Goal: Task Accomplishment & Management: Manage account settings

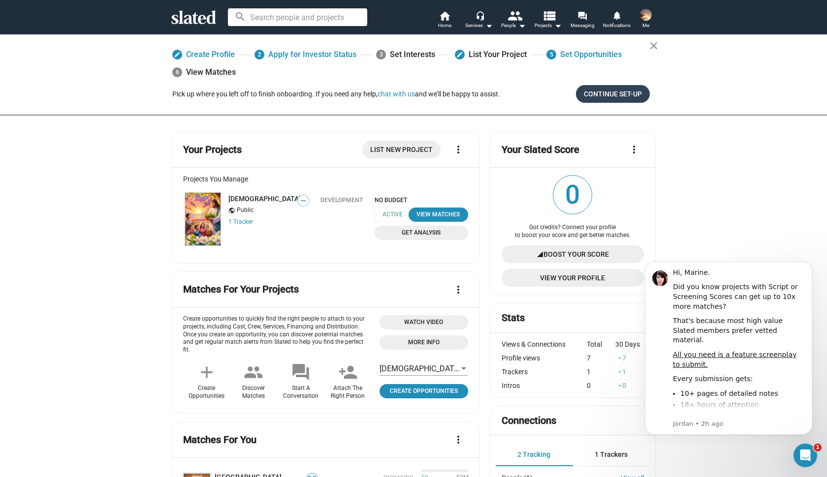
click at [618, 97] on span "Continue Set-up" at bounding box center [613, 94] width 58 height 18
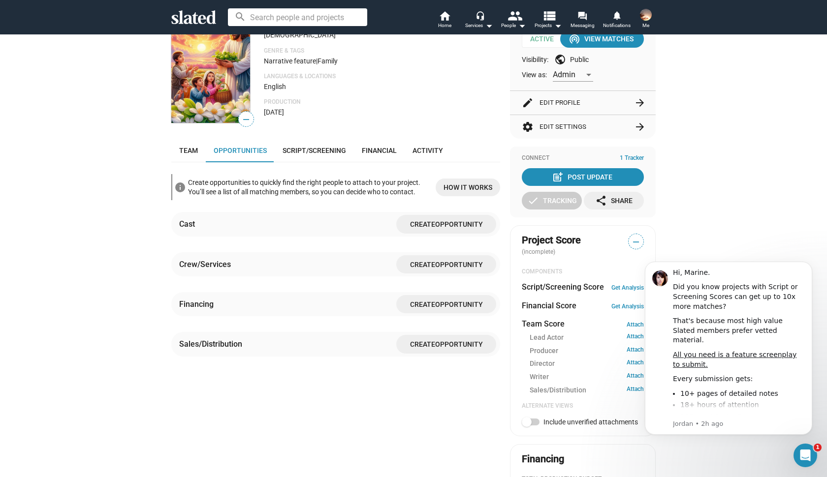
scroll to position [123, 0]
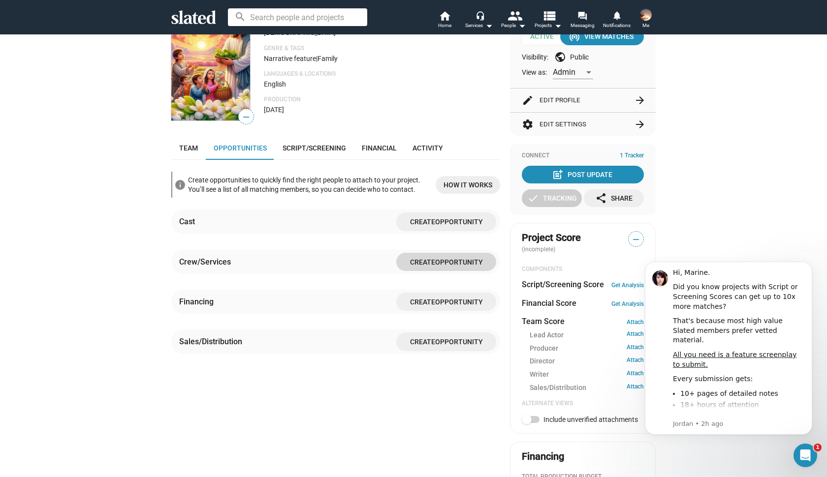
click at [452, 266] on span "Opportunity" at bounding box center [459, 262] width 48 height 8
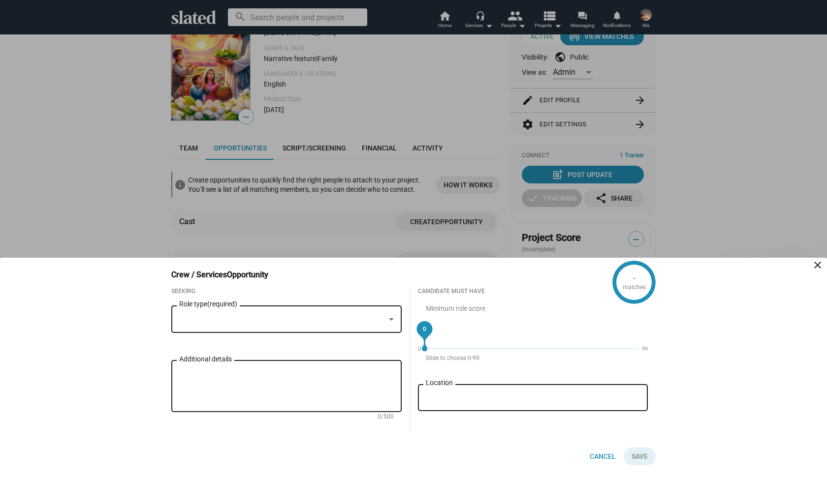
click at [329, 322] on div at bounding box center [282, 319] width 206 height 10
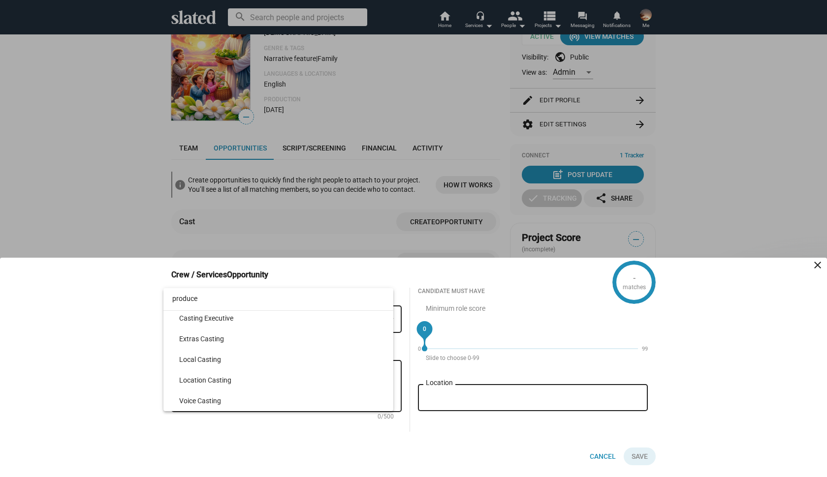
scroll to position [3371, 0]
type input "producer"
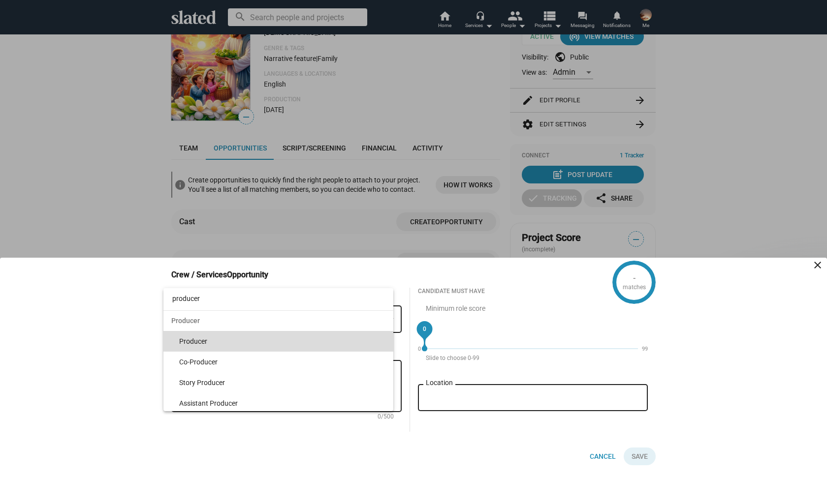
click at [197, 341] on span "Producer" at bounding box center [282, 341] width 207 height 21
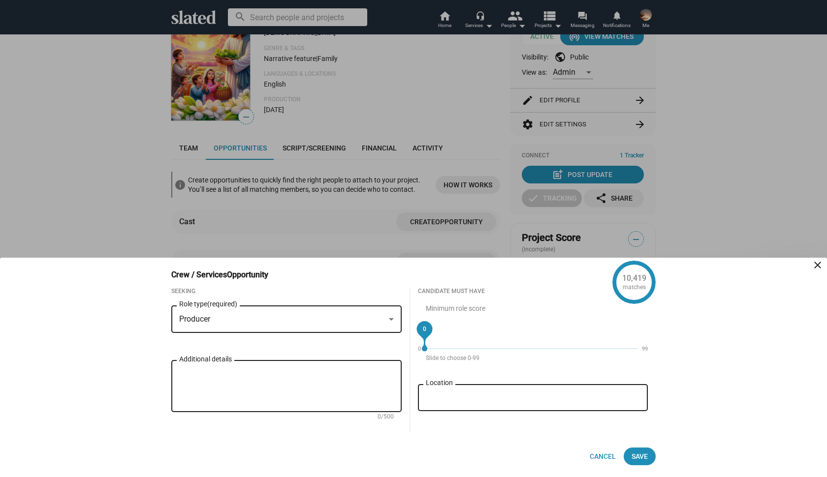
click at [446, 402] on input "Location" at bounding box center [535, 398] width 215 height 9
type input "TBA"
click at [382, 434] on div "Seeking Producer Role type (required) Additional details 0/500 Candidate must h…" at bounding box center [409, 368] width 492 height 160
click at [183, 367] on div "Additional details" at bounding box center [286, 386] width 215 height 54
type textarea "[DEMOGRAPHIC_DATA]"
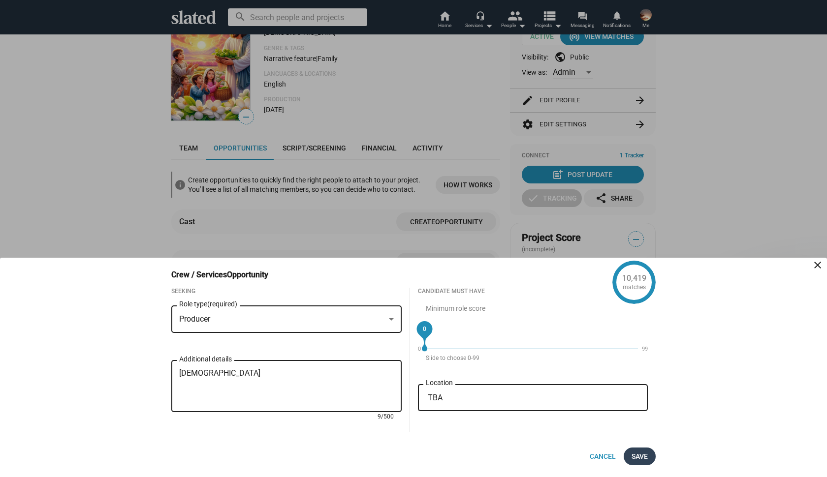
click at [638, 457] on span "Save" at bounding box center [639, 457] width 16 height 18
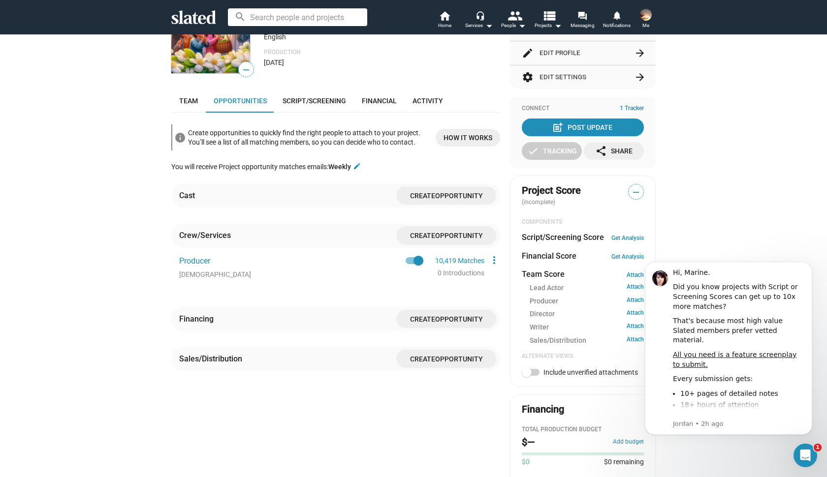
scroll to position [171, 0]
click at [442, 231] on span "Opportunity" at bounding box center [459, 235] width 48 height 8
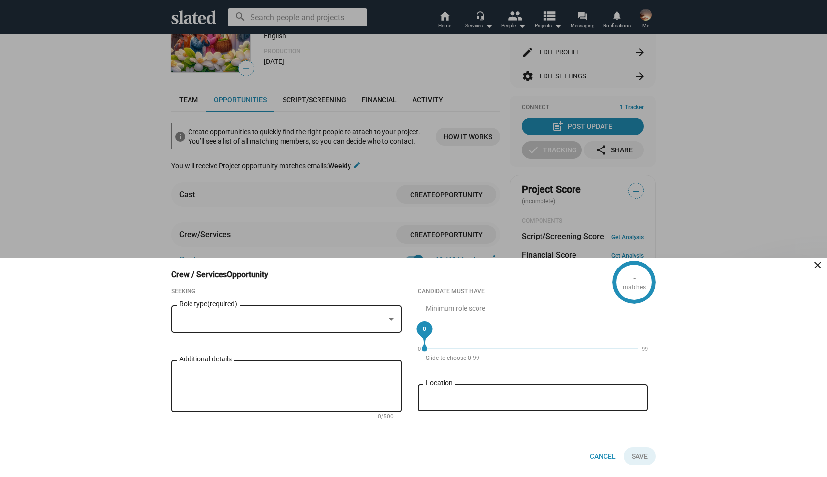
click at [241, 324] on div at bounding box center [282, 319] width 206 height 10
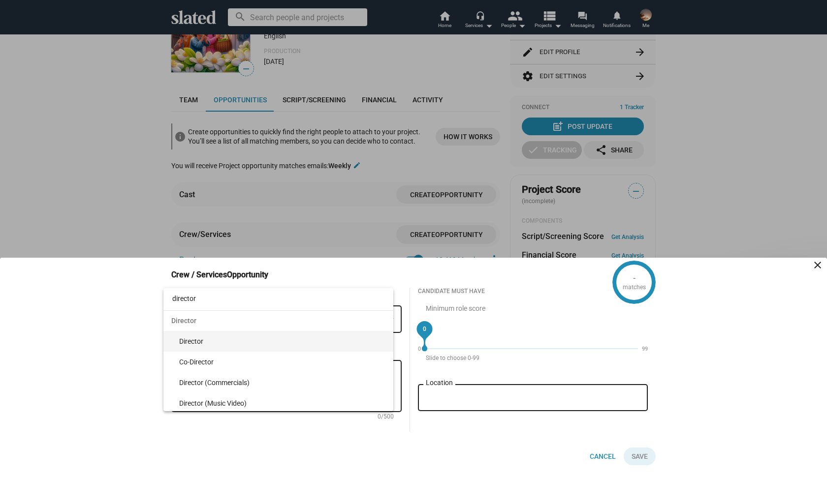
type input "director"
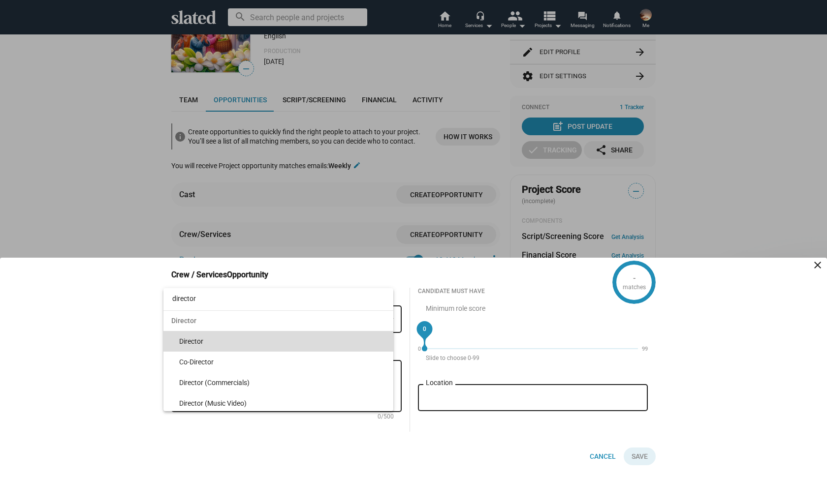
click at [200, 341] on span "Director" at bounding box center [282, 341] width 207 height 21
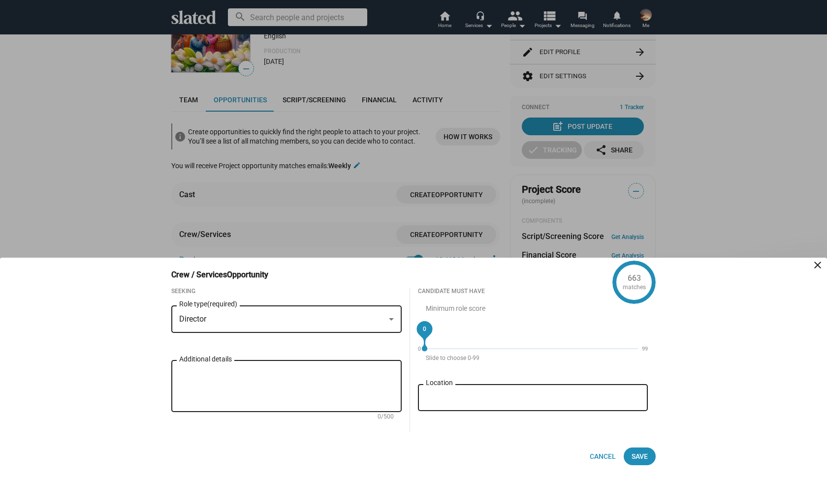
click at [275, 378] on textarea "Additional details" at bounding box center [286, 386] width 215 height 35
type textarea "[DEMOGRAPHIC_DATA]"
click at [441, 400] on input "Location" at bounding box center [535, 398] width 215 height 9
type input "TBA"
click at [681, 368] on div "8,621 matches Crew / Services Opportunity close Seeking Director Role type (req…" at bounding box center [413, 367] width 827 height 219
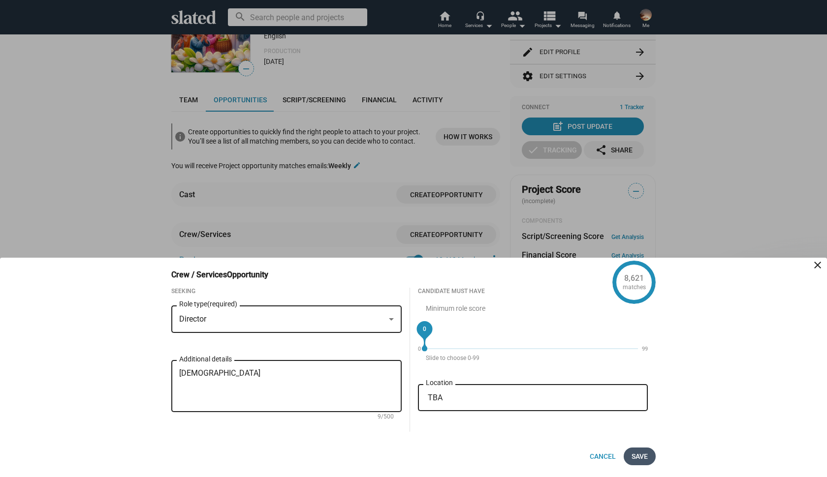
click at [646, 452] on span "Save" at bounding box center [639, 457] width 16 height 18
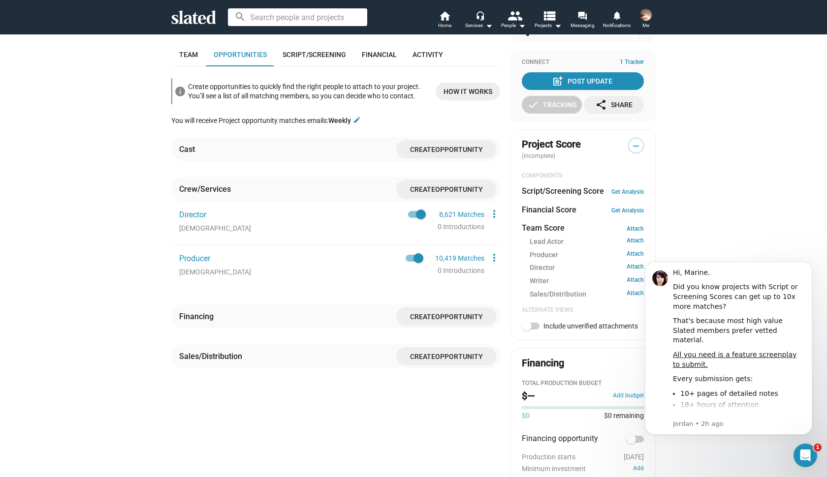
scroll to position [217, 0]
click at [192, 216] on span "Director" at bounding box center [192, 214] width 27 height 9
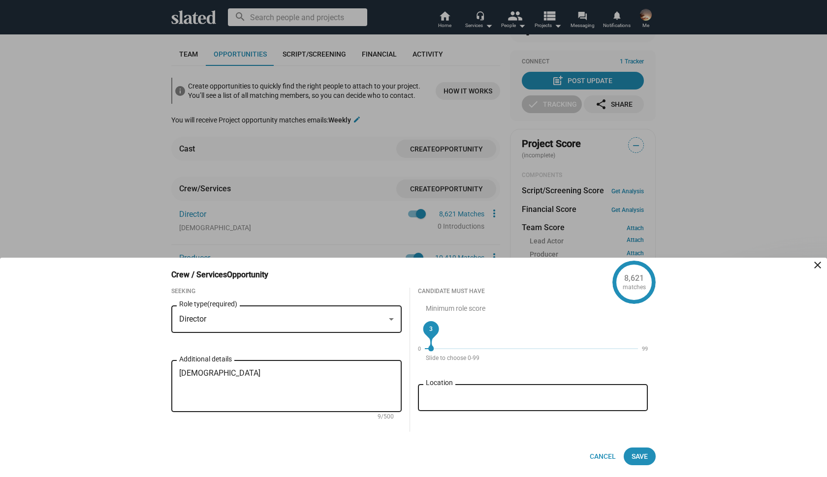
click at [431, 352] on mat-slider "3" at bounding box center [531, 349] width 221 height 24
drag, startPoint x: 433, startPoint y: 350, endPoint x: 532, endPoint y: 351, distance: 99.9
click at [532, 352] on mat-slider "50" at bounding box center [531, 349] width 221 height 24
drag, startPoint x: 533, startPoint y: 353, endPoint x: 510, endPoint y: 350, distance: 23.7
click at [510, 350] on mat-slider "40" at bounding box center [531, 349] width 221 height 24
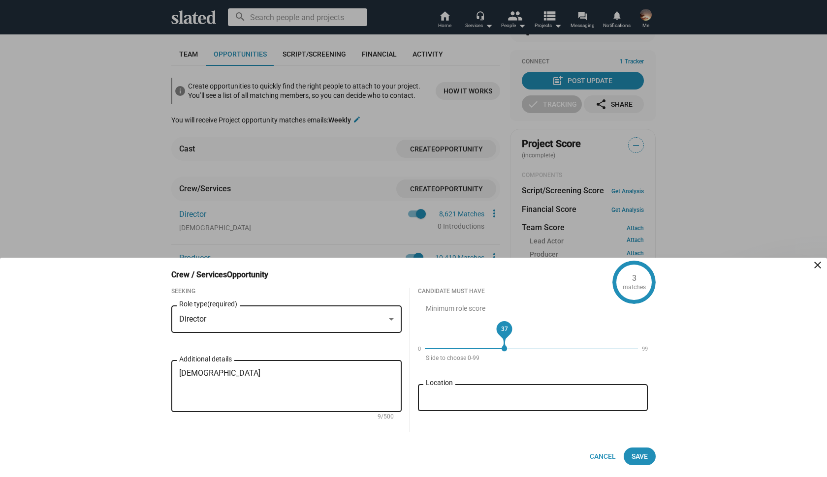
drag, startPoint x: 511, startPoint y: 350, endPoint x: 503, endPoint y: 349, distance: 8.0
click at [503, 334] on span "37" at bounding box center [504, 329] width 7 height 10
drag, startPoint x: 504, startPoint y: 351, endPoint x: 489, endPoint y: 350, distance: 15.8
click at [489, 350] on mat-slider "30" at bounding box center [531, 349] width 221 height 24
drag, startPoint x: 489, startPoint y: 352, endPoint x: 476, endPoint y: 350, distance: 13.4
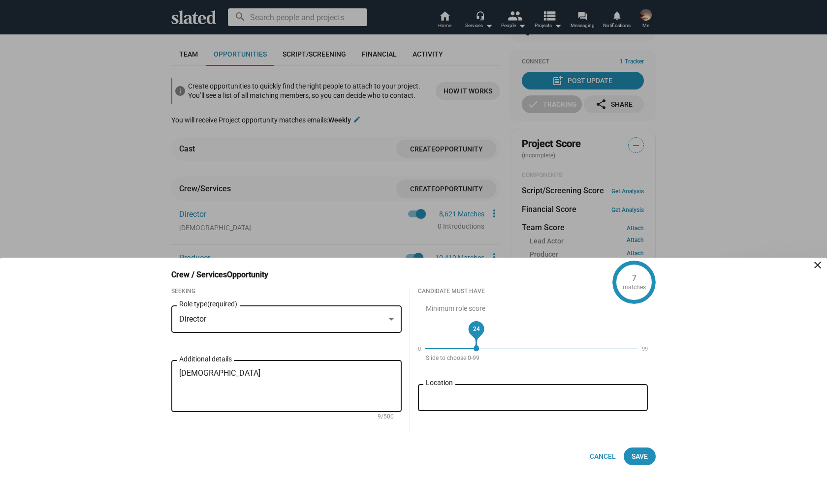
click at [476, 350] on mat-slider "24" at bounding box center [531, 349] width 221 height 24
drag, startPoint x: 477, startPoint y: 350, endPoint x: 466, endPoint y: 350, distance: 10.8
click at [466, 334] on span "19" at bounding box center [465, 329] width 7 height 10
drag, startPoint x: 466, startPoint y: 353, endPoint x: 510, endPoint y: 344, distance: 44.7
click at [510, 346] on mat-slider "40" at bounding box center [531, 349] width 221 height 24
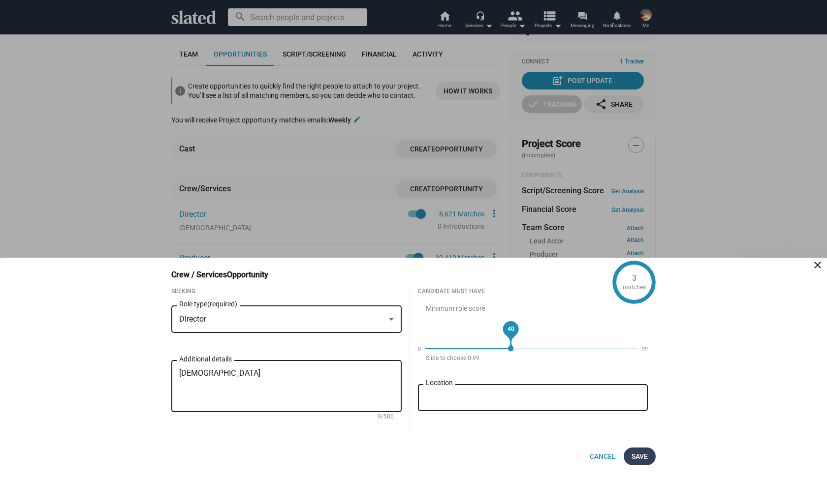
click at [642, 455] on span "Save" at bounding box center [639, 457] width 16 height 18
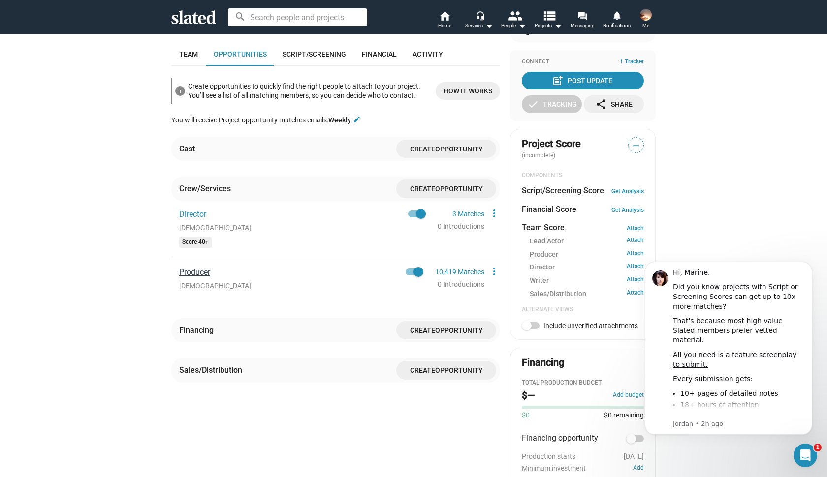
click at [203, 273] on span "Producer" at bounding box center [194, 272] width 31 height 9
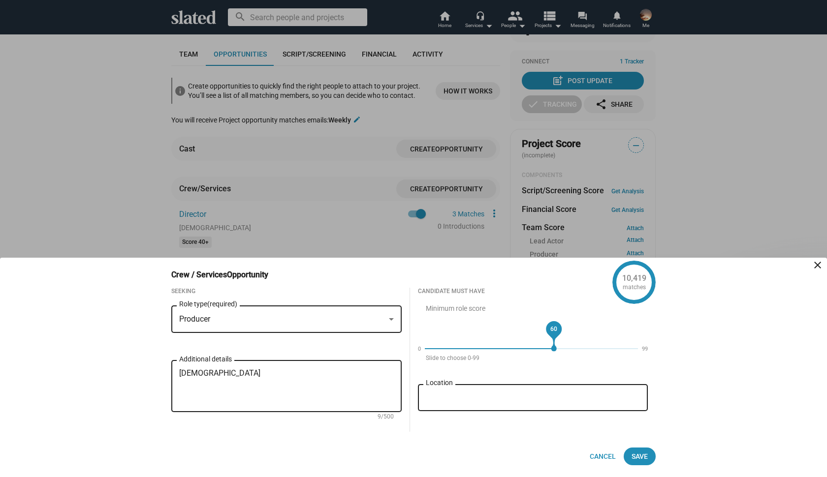
drag, startPoint x: 424, startPoint y: 349, endPoint x: 555, endPoint y: 347, distance: 130.9
click at [554, 334] on span "60" at bounding box center [553, 329] width 7 height 10
drag, startPoint x: 555, startPoint y: 349, endPoint x: 530, endPoint y: 345, distance: 24.4
click at [531, 334] on span "50" at bounding box center [532, 329] width 7 height 10
drag, startPoint x: 531, startPoint y: 350, endPoint x: 511, endPoint y: 348, distance: 19.7
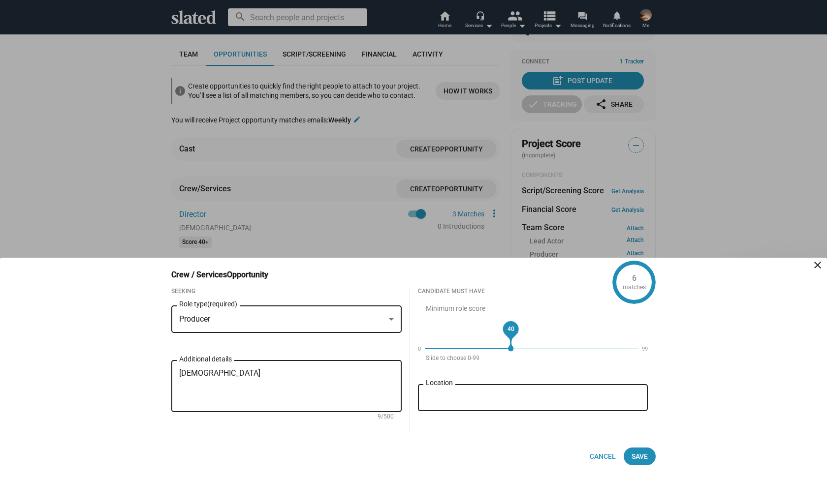
click at [511, 334] on span "40" at bounding box center [510, 329] width 7 height 10
drag, startPoint x: 511, startPoint y: 351, endPoint x: 496, endPoint y: 349, distance: 15.9
click at [496, 349] on div "33" at bounding box center [389, 349] width 214 height 0
click at [642, 457] on span "Save" at bounding box center [639, 457] width 16 height 18
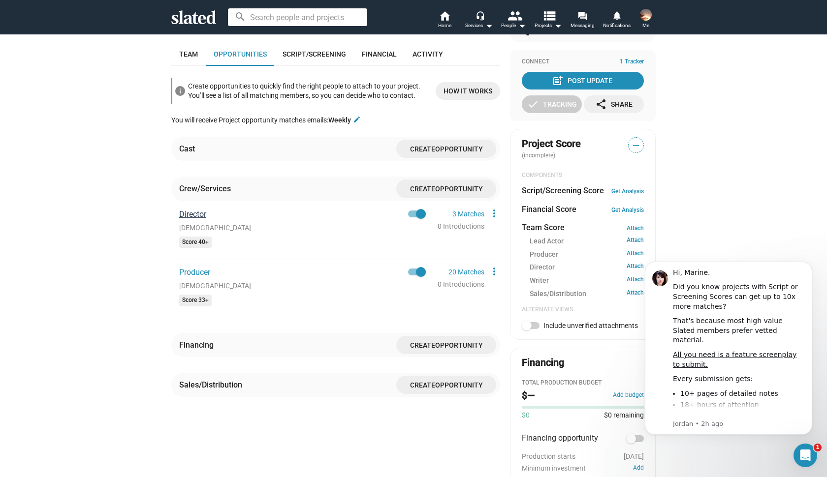
click at [199, 215] on span "Director" at bounding box center [192, 214] width 27 height 9
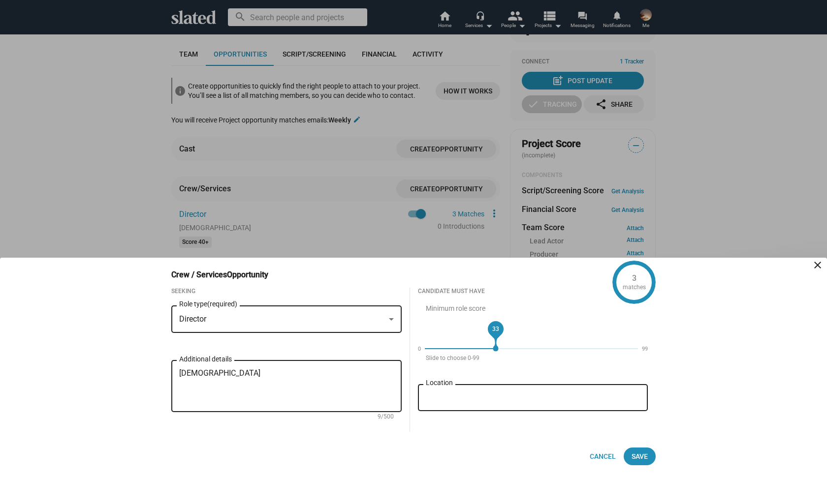
drag, startPoint x: 511, startPoint y: 349, endPoint x: 494, endPoint y: 345, distance: 17.1
click at [494, 334] on span "33" at bounding box center [495, 329] width 7 height 10
click at [636, 458] on span "Save" at bounding box center [639, 457] width 16 height 18
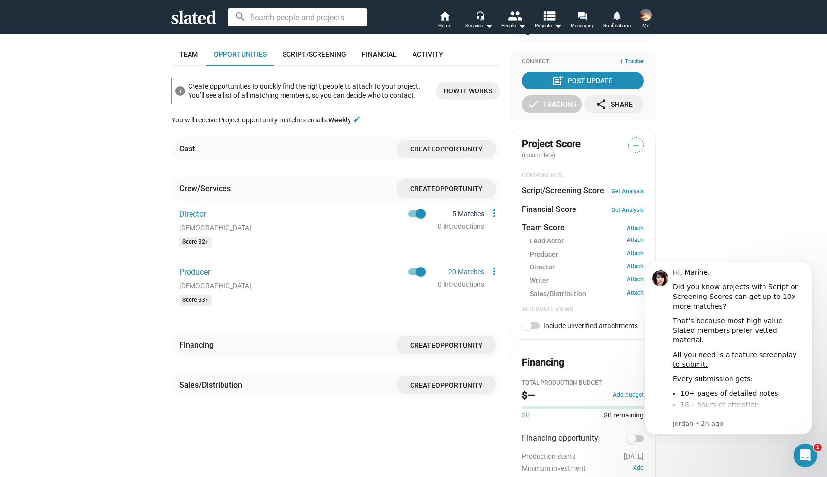
click at [474, 212] on link "5 Matches" at bounding box center [468, 214] width 32 height 8
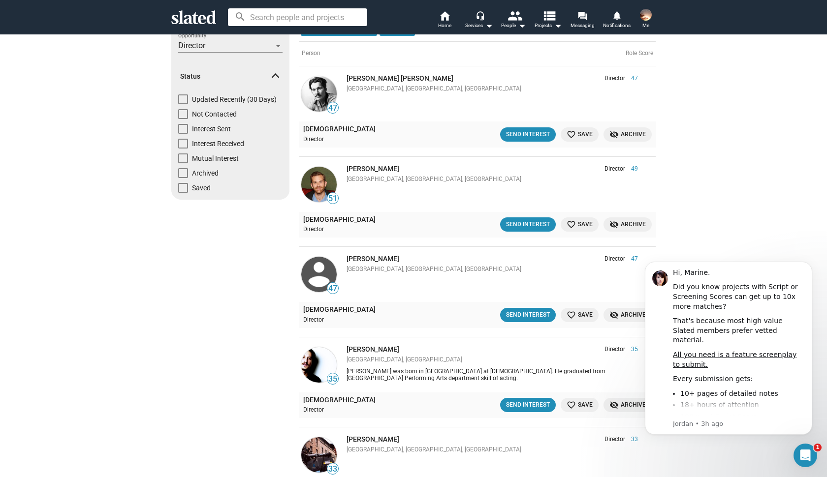
scroll to position [222, 0]
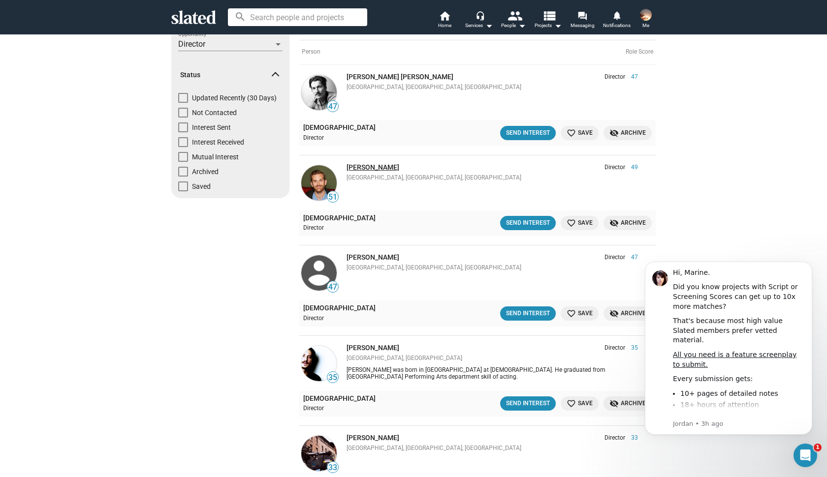
click at [371, 163] on link "[PERSON_NAME]" at bounding box center [372, 167] width 53 height 8
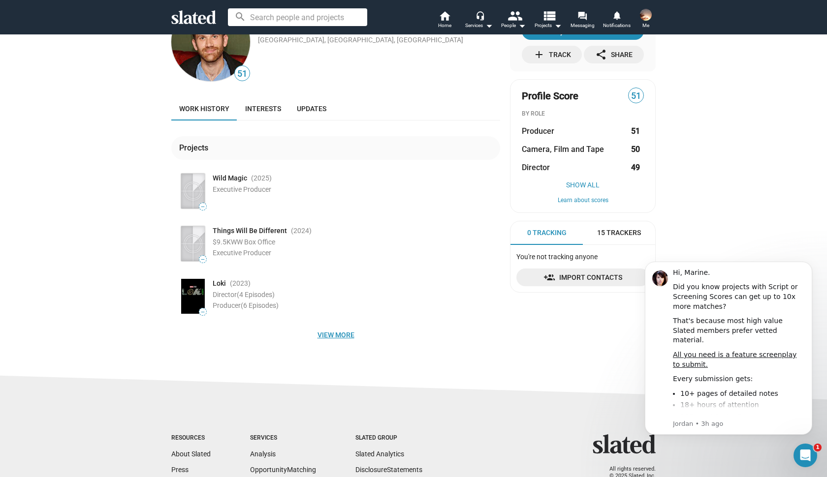
scroll to position [65, 0]
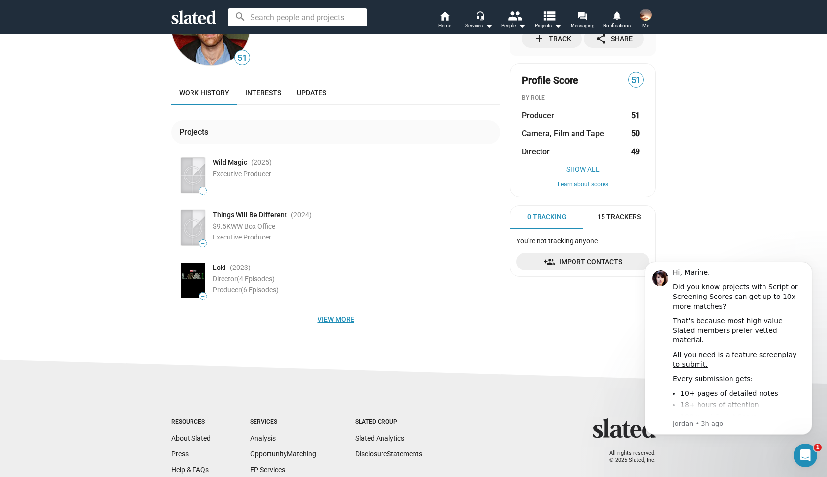
click at [339, 317] on span "View more" at bounding box center [335, 319] width 313 height 18
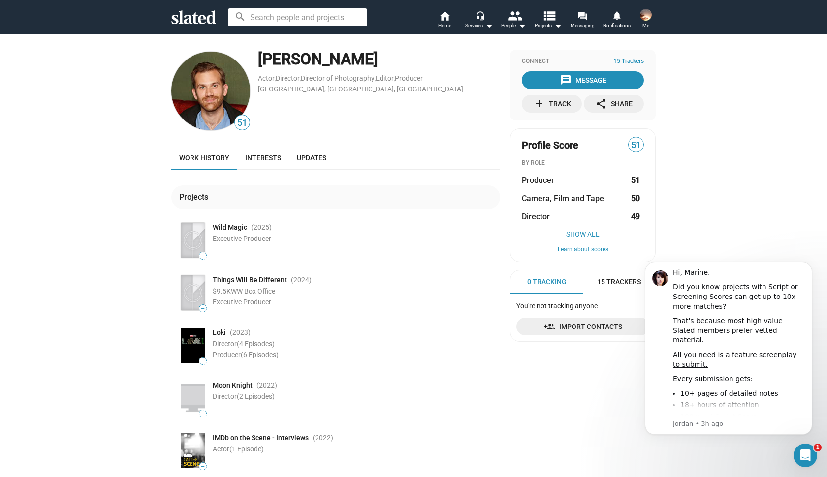
scroll to position [0, 0]
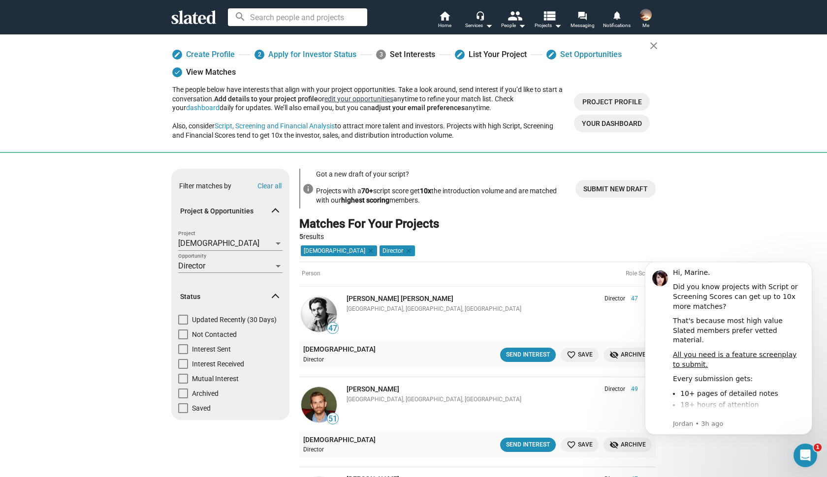
click at [369, 98] on link "edit your opportunities" at bounding box center [358, 99] width 69 height 8
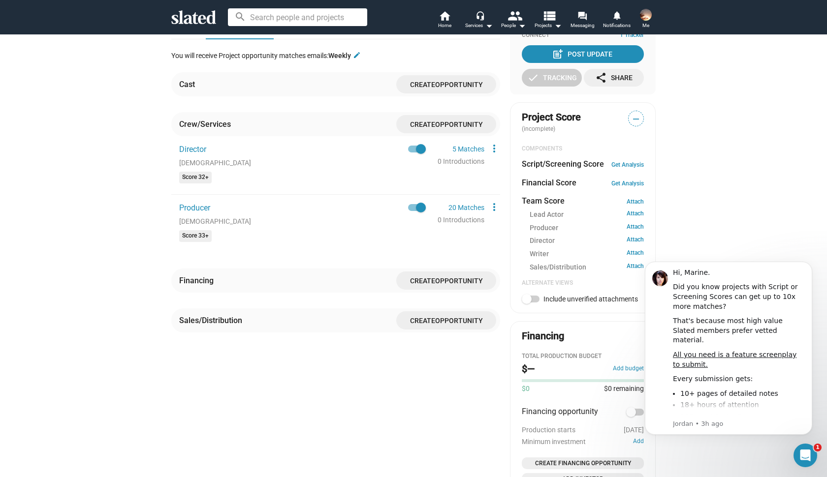
scroll to position [250, 0]
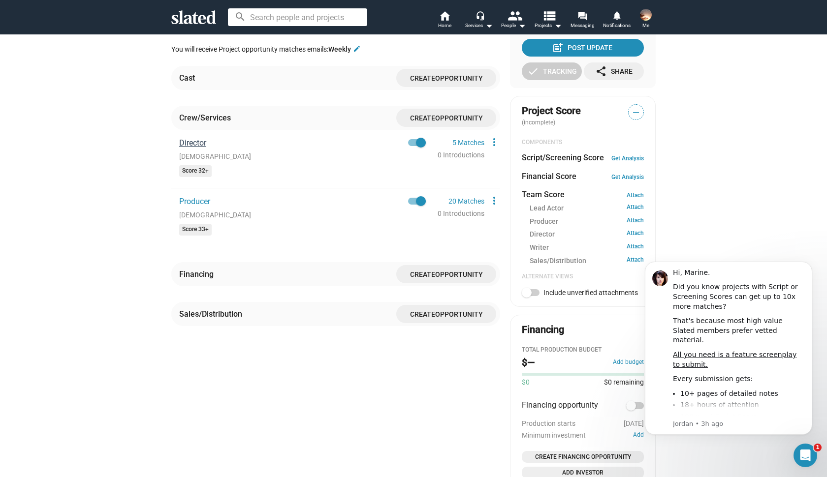
click at [201, 140] on span "Director" at bounding box center [192, 142] width 27 height 9
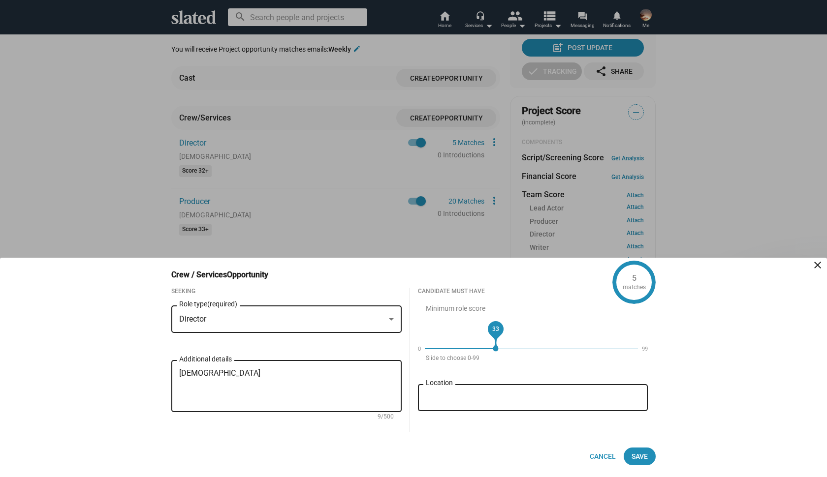
click at [496, 349] on div "33" at bounding box center [389, 349] width 214 height 0
click at [644, 459] on span "Save" at bounding box center [639, 457] width 16 height 18
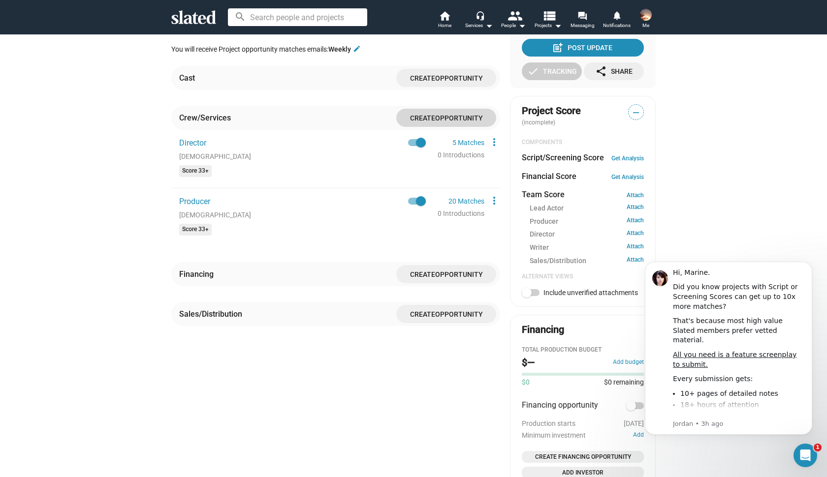
click at [444, 116] on span "Opportunity" at bounding box center [459, 118] width 48 height 8
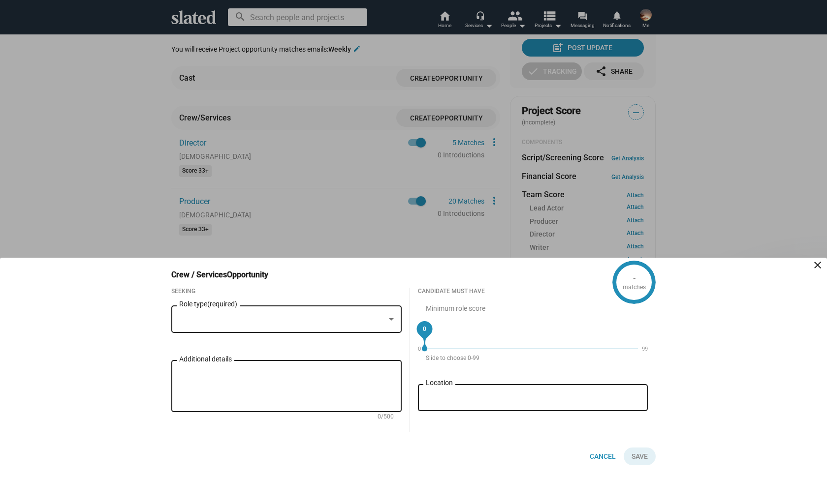
click at [219, 321] on div at bounding box center [282, 319] width 206 height 10
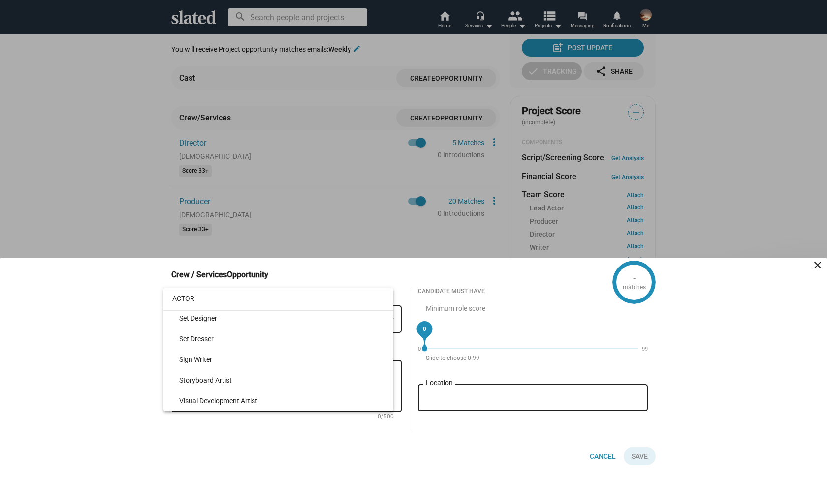
scroll to position [1056, 0]
type input "ACTOR"
click at [138, 453] on div at bounding box center [413, 238] width 827 height 477
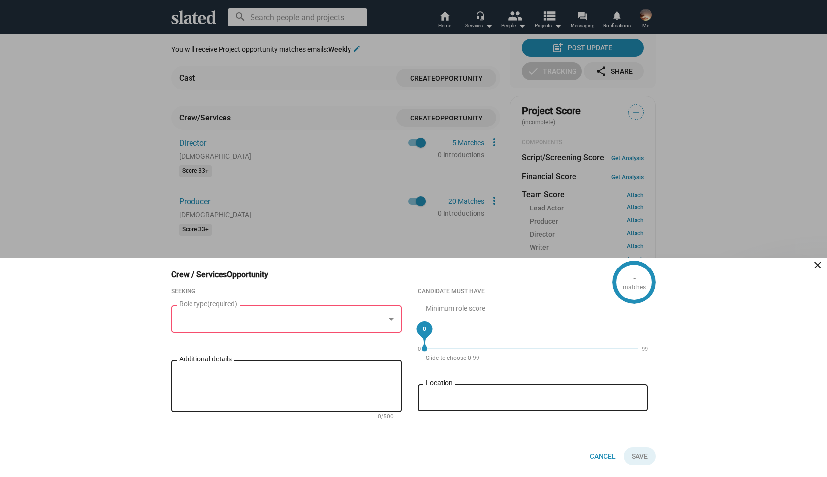
click at [394, 316] on div at bounding box center [391, 320] width 9 height 8
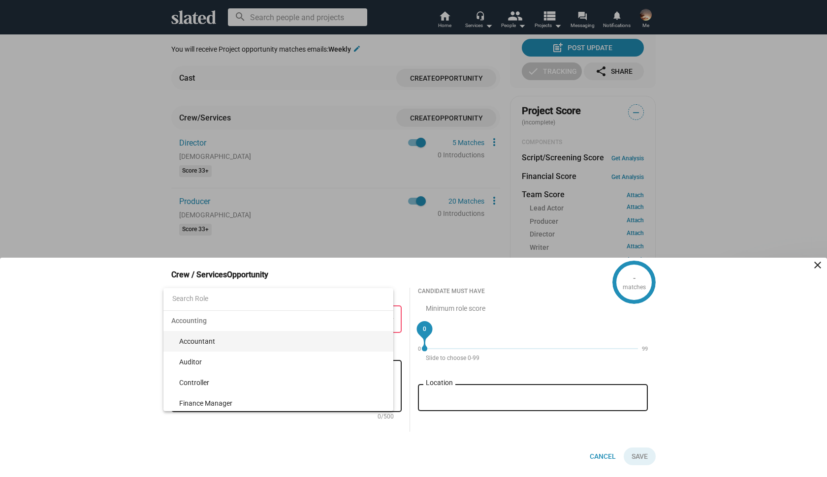
click at [154, 345] on div at bounding box center [413, 238] width 827 height 477
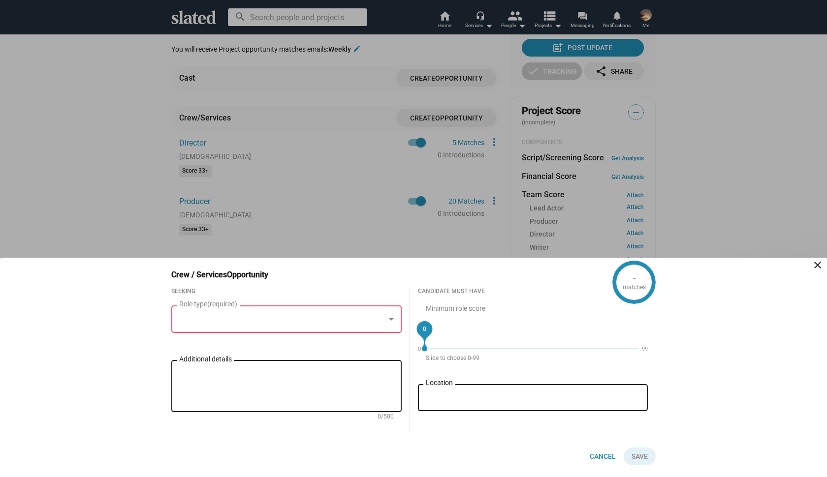
click at [309, 224] on div at bounding box center [413, 238] width 827 height 477
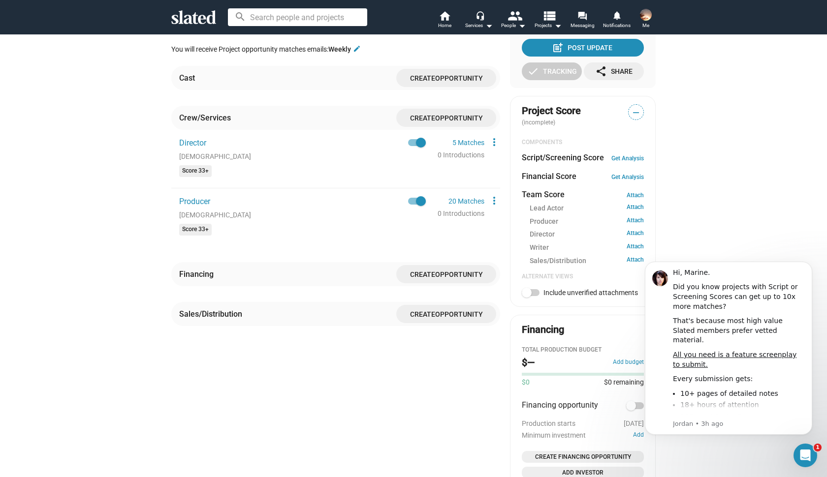
click at [437, 277] on span "Opportunity" at bounding box center [459, 275] width 48 height 8
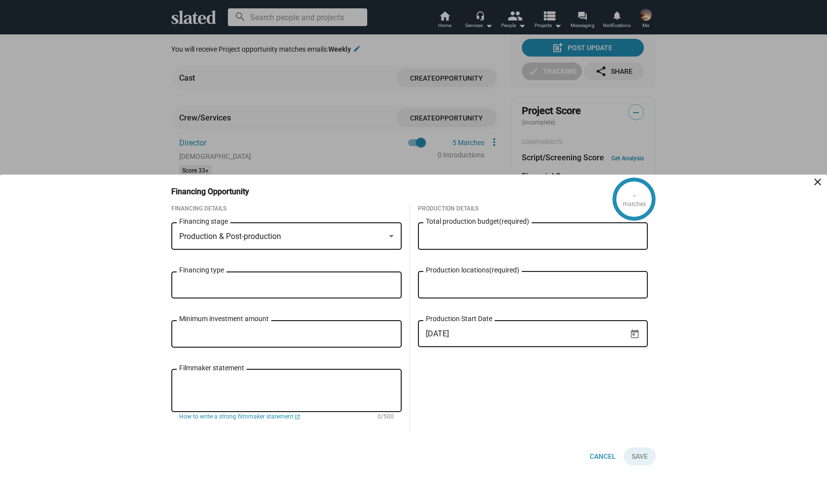
click at [375, 234] on div "Production & Post-production" at bounding box center [282, 237] width 206 height 10
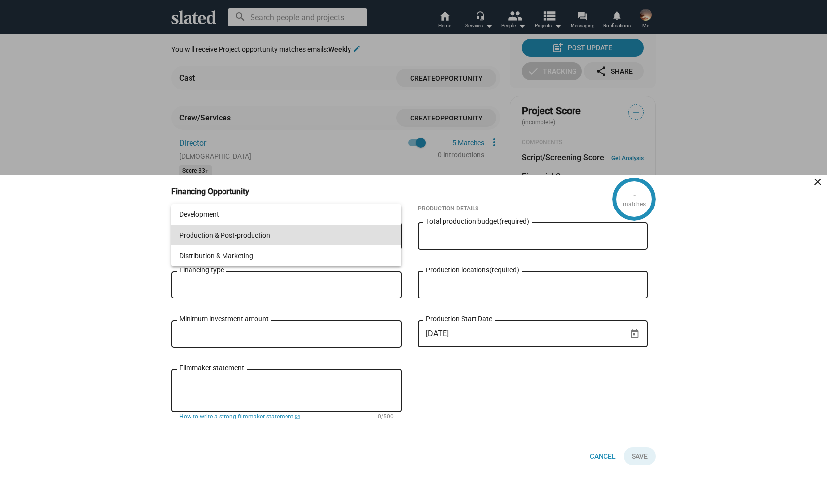
click at [372, 235] on span "Production & Post-production" at bounding box center [286, 235] width 215 height 21
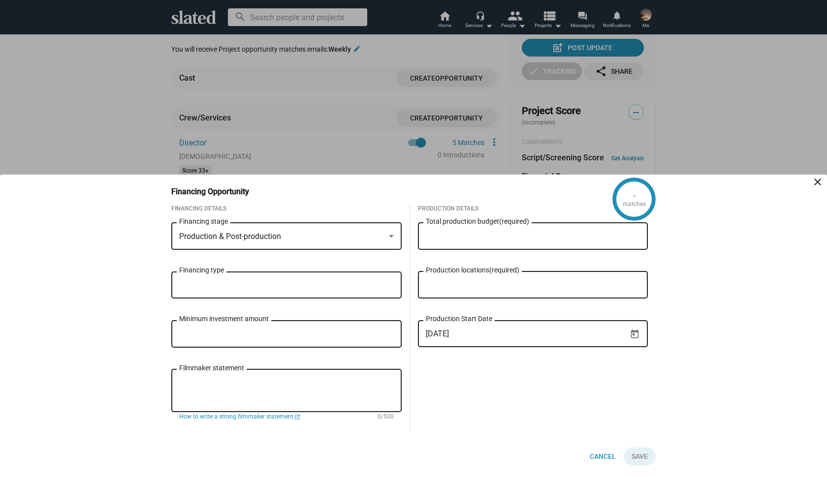
click at [339, 125] on div at bounding box center [413, 238] width 827 height 477
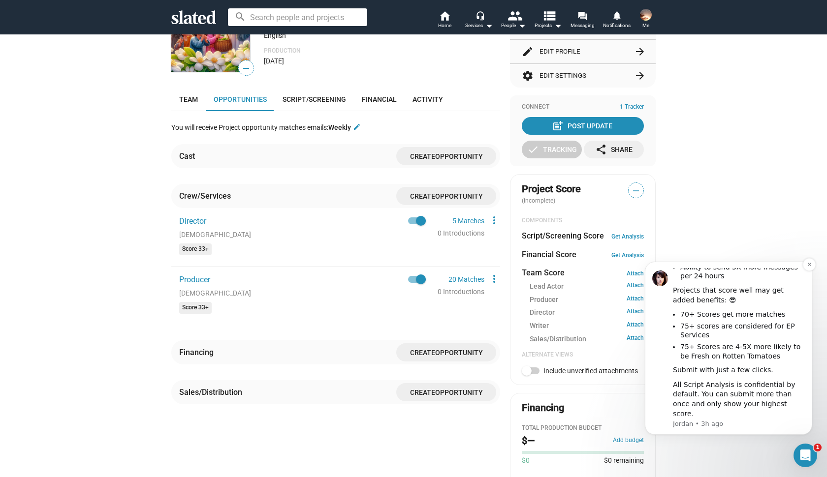
scroll to position [182, 0]
click at [719, 425] on link "learn more" at bounding box center [716, 429] width 37 height 8
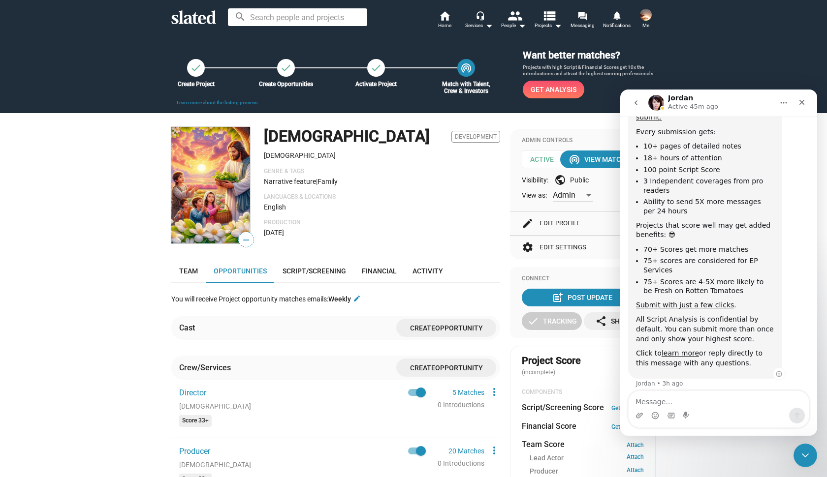
scroll to position [142, 0]
click at [800, 102] on icon "Close" at bounding box center [802, 102] width 8 height 8
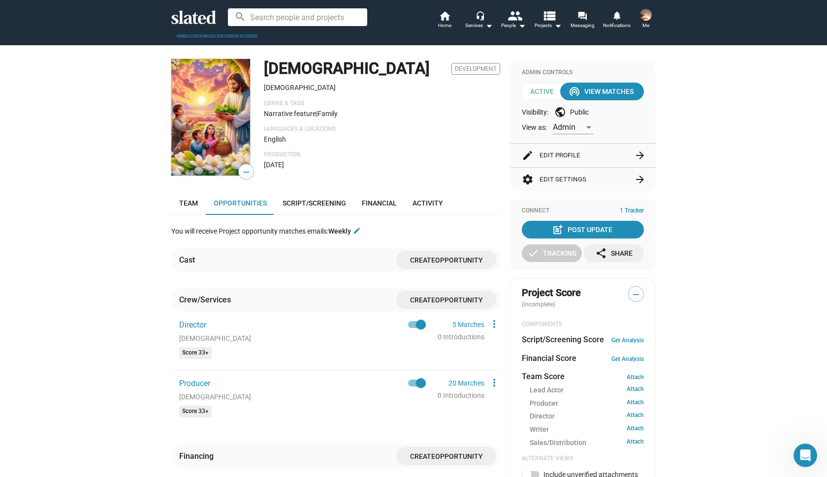
scroll to position [83, 0]
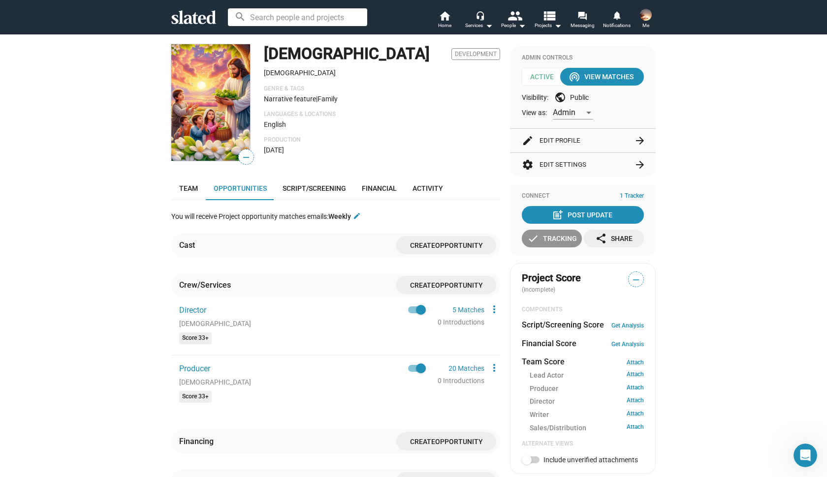
click at [555, 240] on div "check Tracking" at bounding box center [552, 239] width 50 height 18
click at [755, 189] on div "check Create Project check Create Opportunities check Activate Project wifi_tet…" at bounding box center [413, 349] width 827 height 796
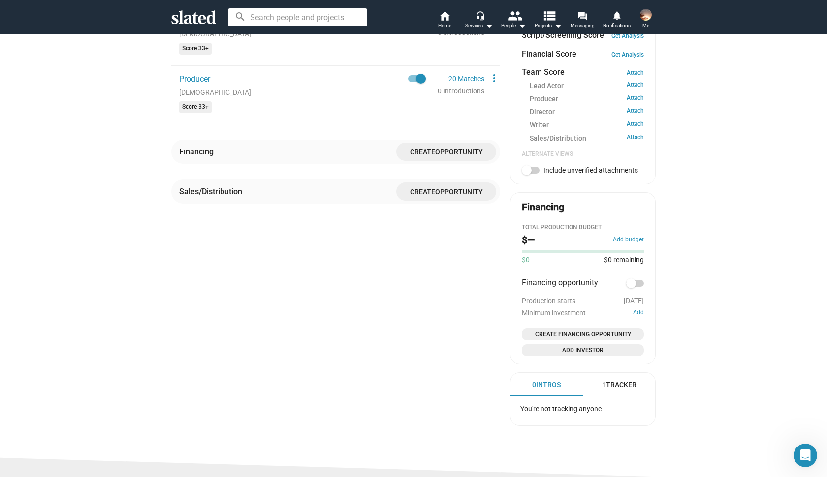
scroll to position [372, 0]
click at [630, 279] on span at bounding box center [631, 284] width 10 height 10
click at [630, 288] on input "checkbox" at bounding box center [630, 288] width 0 height 0
checkbox input "false"
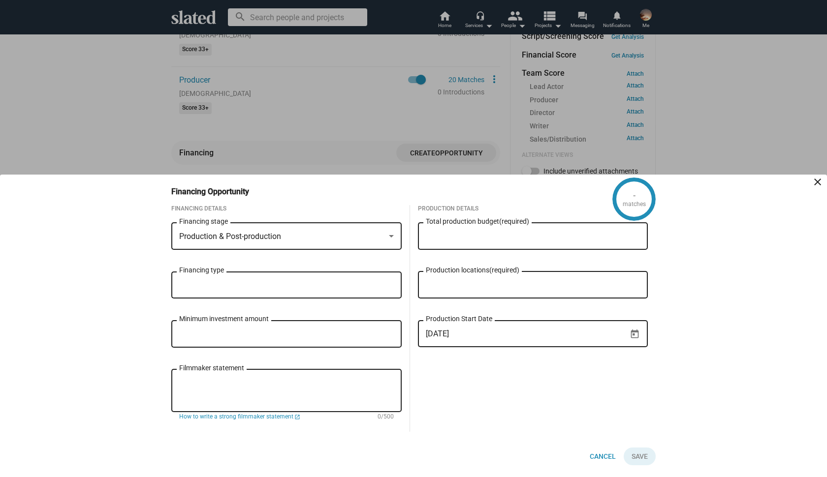
click at [817, 183] on mat-icon "close" at bounding box center [817, 182] width 12 height 12
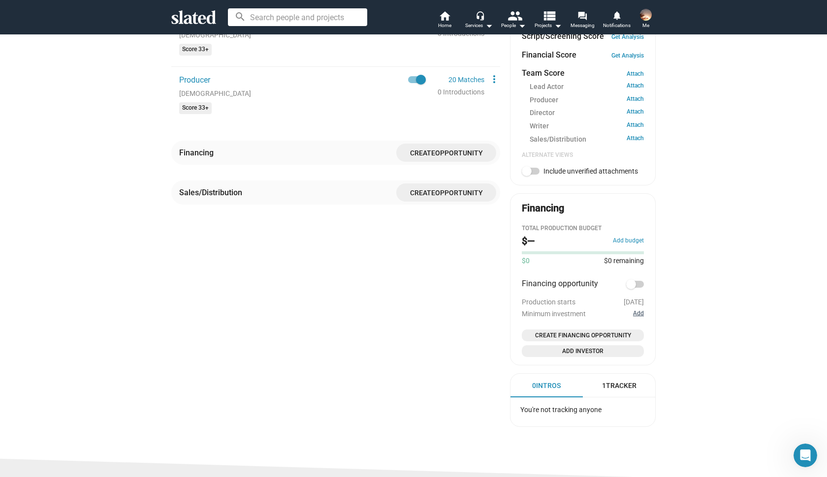
click at [640, 310] on button "Add" at bounding box center [638, 314] width 11 height 8
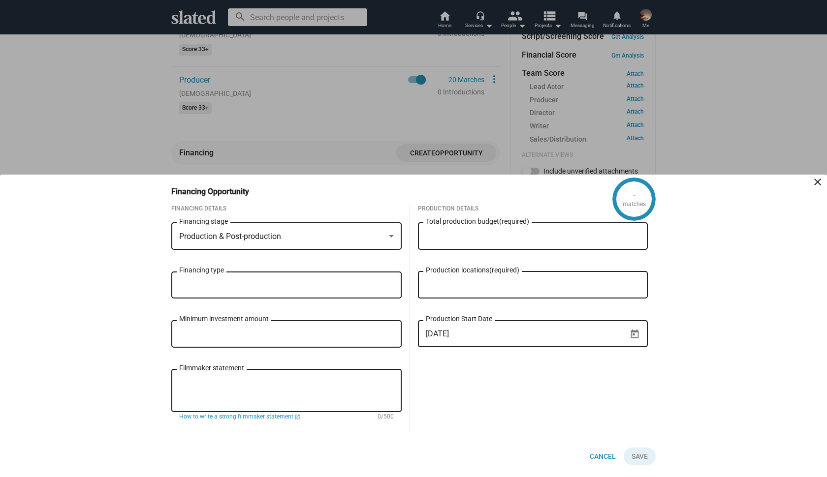
click at [815, 180] on mat-icon "close" at bounding box center [817, 182] width 12 height 12
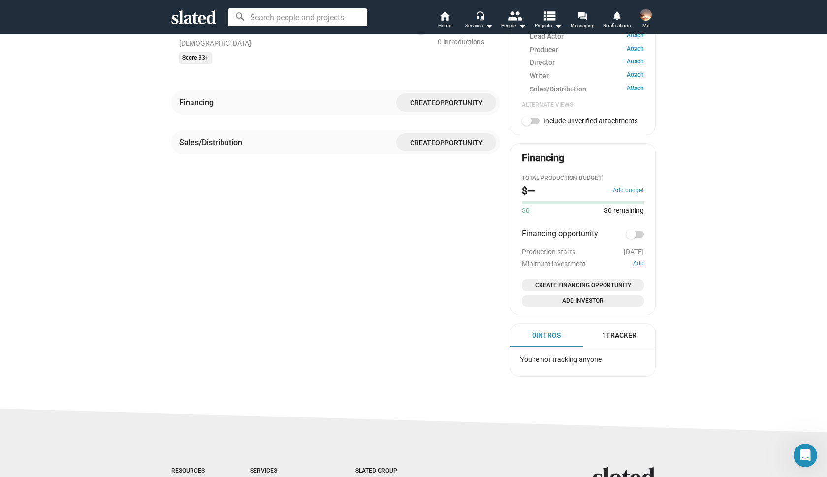
scroll to position [452, 0]
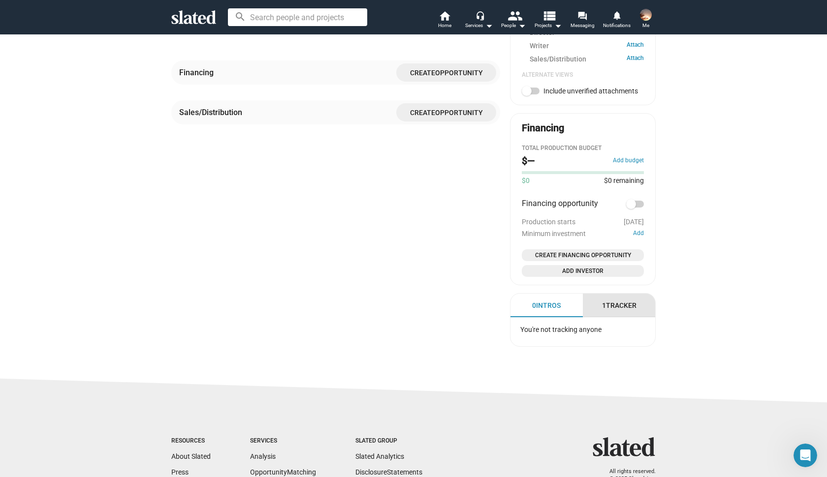
click at [618, 301] on div "1 Tracker" at bounding box center [619, 305] width 34 height 9
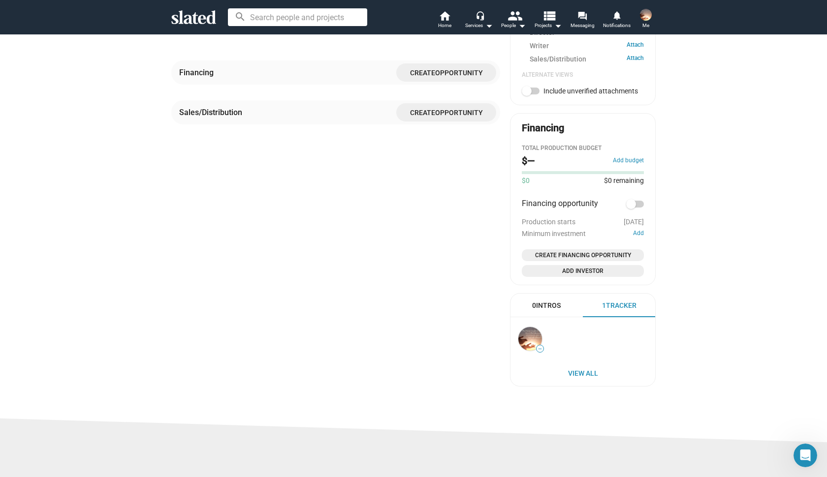
click at [544, 301] on div "0 Intros" at bounding box center [546, 305] width 29 height 9
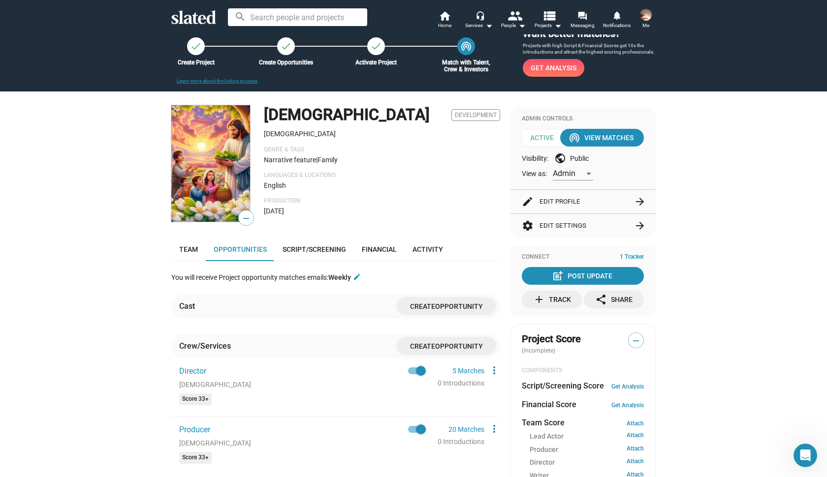
scroll to position [41, 0]
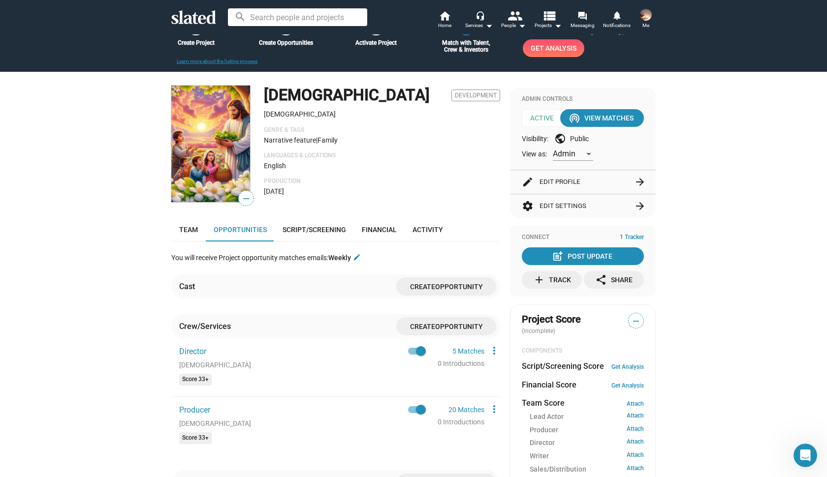
click at [559, 182] on button "edit Edit Profile arrow_forward" at bounding box center [583, 182] width 122 height 24
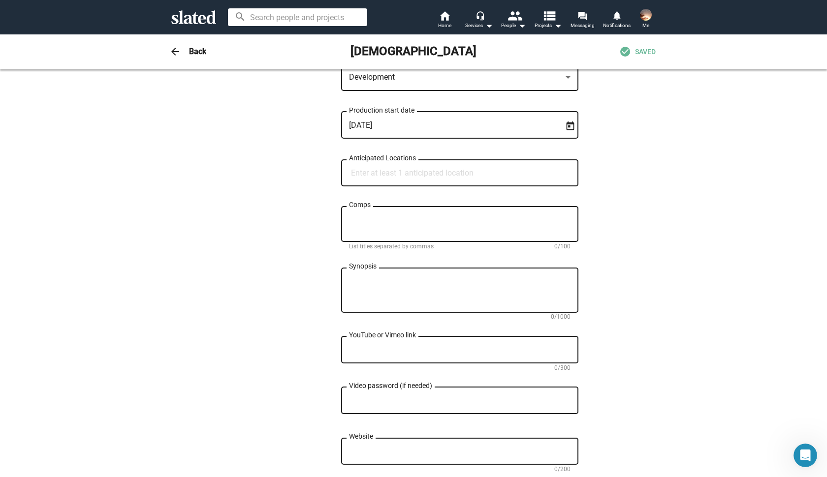
scroll to position [355, 0]
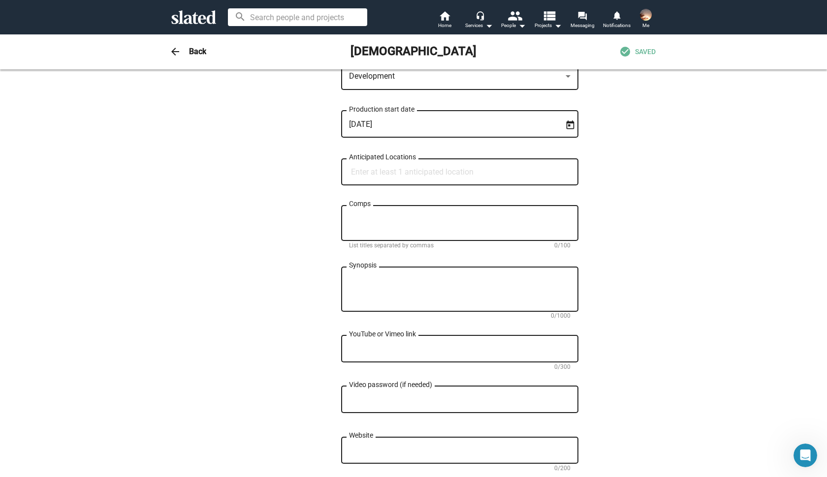
click at [388, 177] on input "Anticipated Locations" at bounding box center [461, 172] width 221 height 9
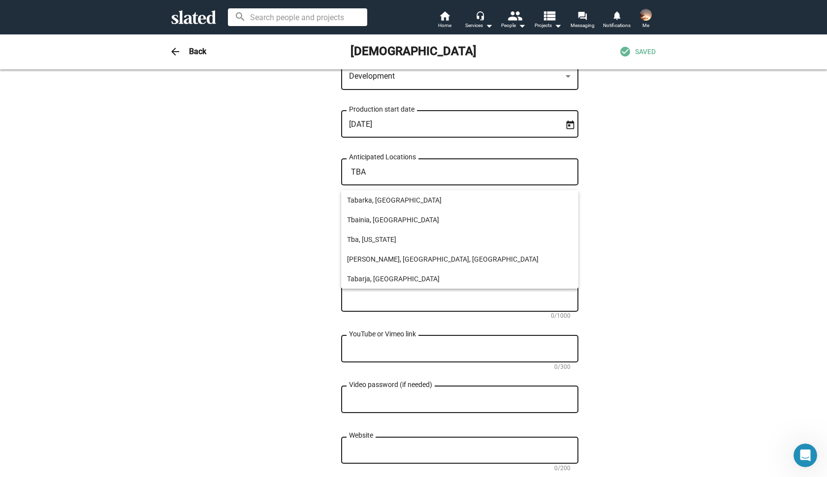
type input "TBA"
click at [319, 232] on div at bounding box center [413, 238] width 827 height 477
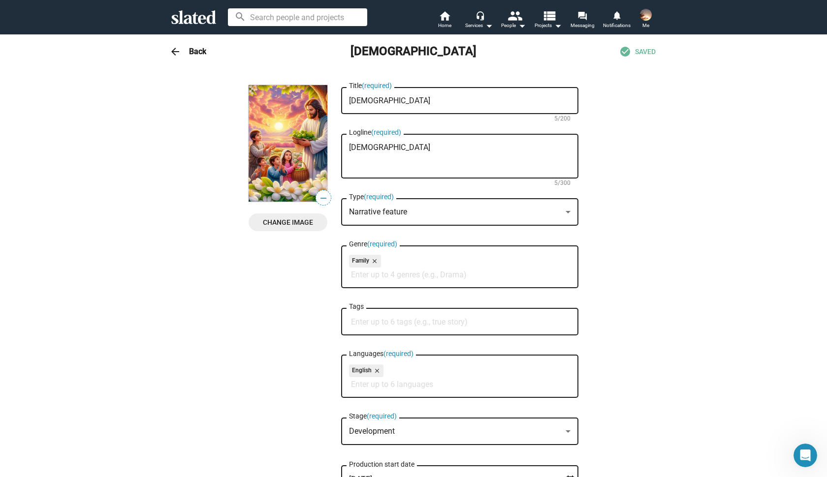
scroll to position [0, 0]
click at [647, 19] on img at bounding box center [646, 15] width 12 height 12
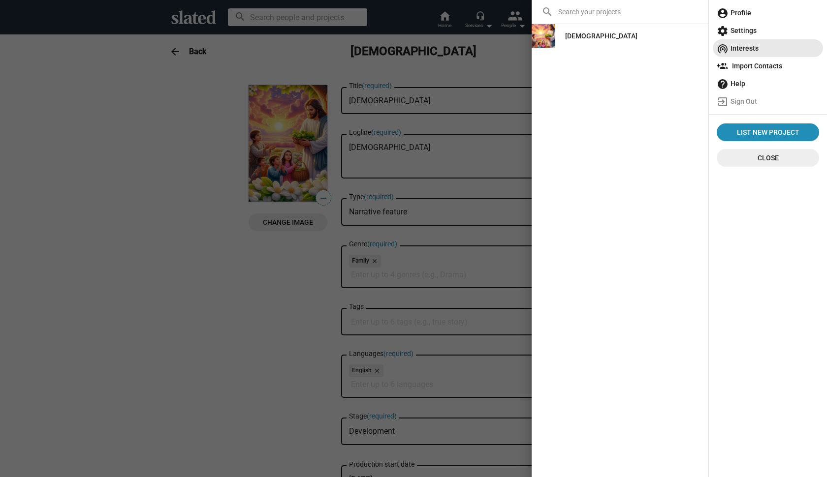
click at [745, 49] on span "wifi_tethering Interests" at bounding box center [767, 48] width 102 height 18
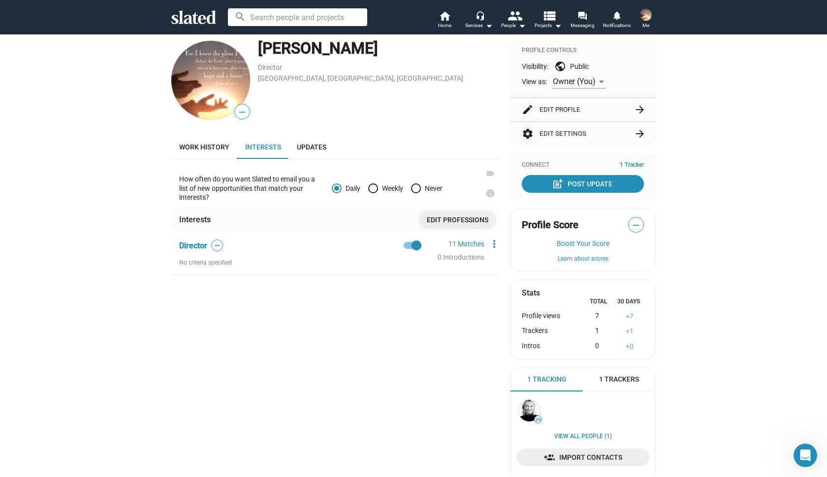
scroll to position [9, 0]
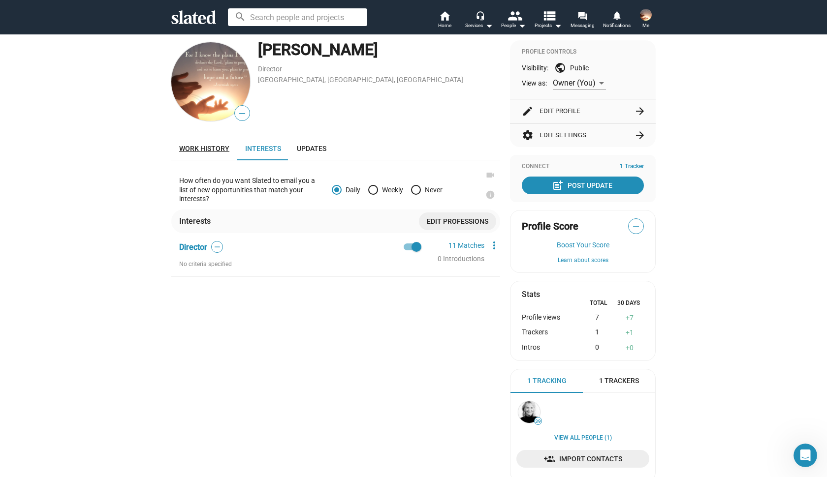
click at [208, 148] on span "Work history" at bounding box center [204, 149] width 50 height 8
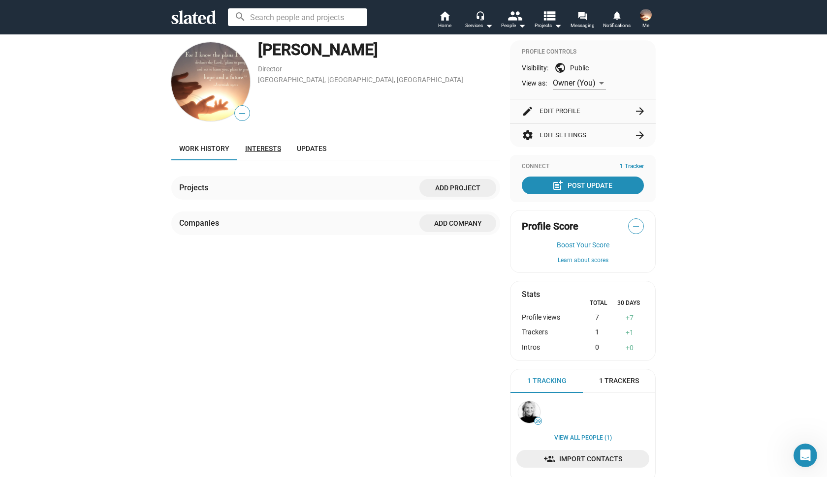
click at [279, 151] on span "Interests" at bounding box center [263, 149] width 36 height 8
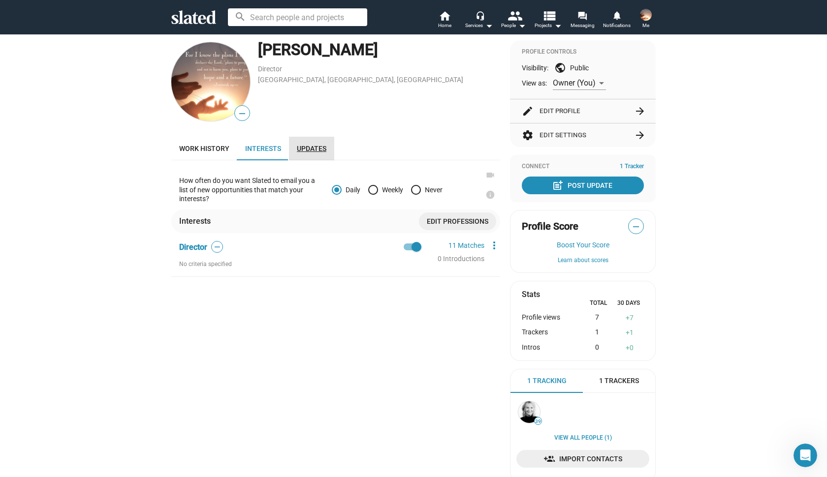
click at [310, 150] on span "Updates" at bounding box center [312, 149] width 30 height 8
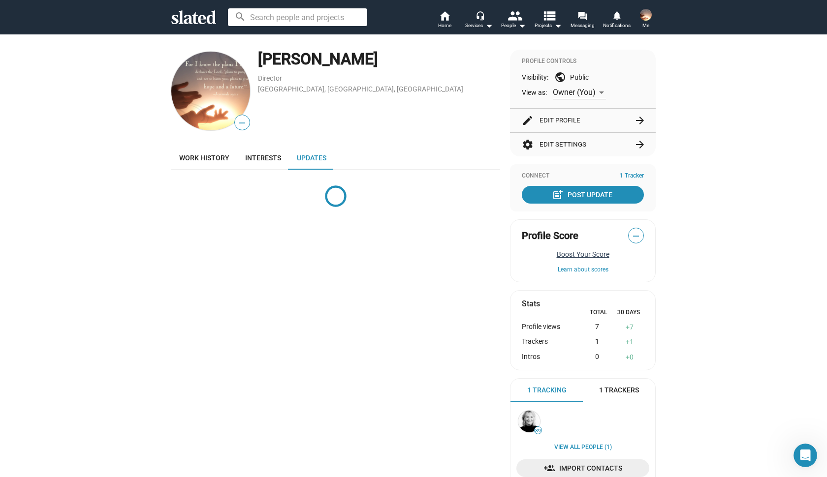
click at [585, 252] on button "Boost Your Score" at bounding box center [583, 254] width 122 height 8
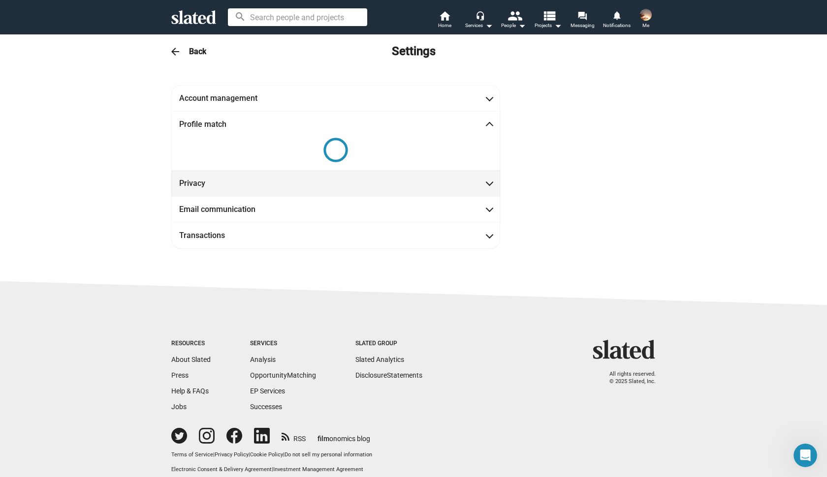
click at [485, 183] on span "Privacy" at bounding box center [335, 183] width 313 height 10
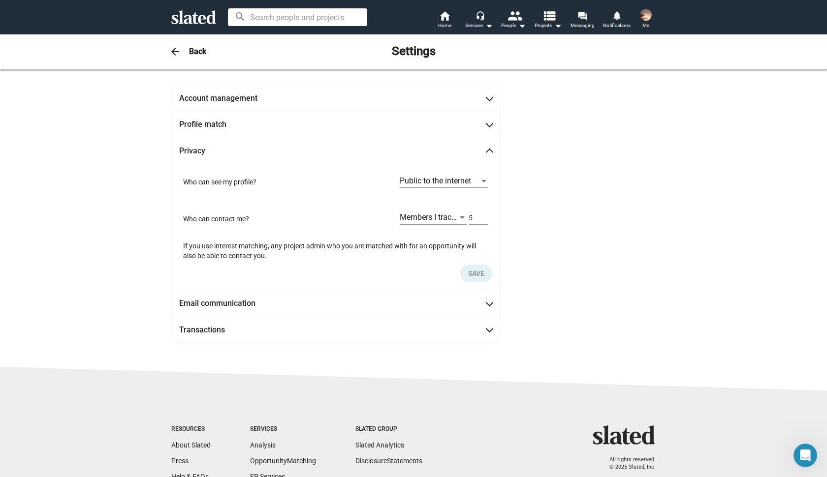
scroll to position [48, 0]
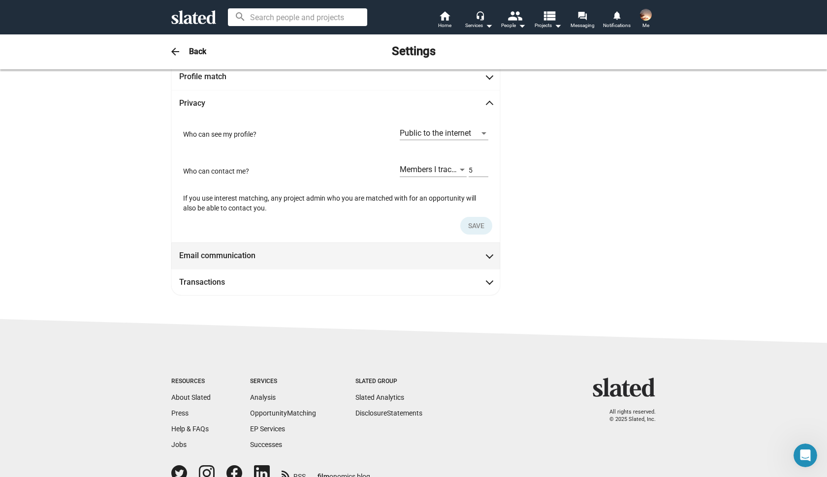
click at [488, 254] on span at bounding box center [489, 255] width 5 height 10
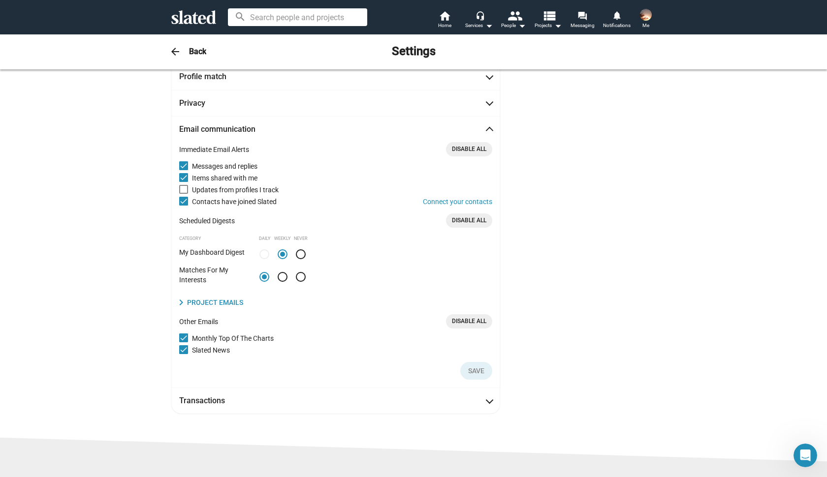
scroll to position [74, 0]
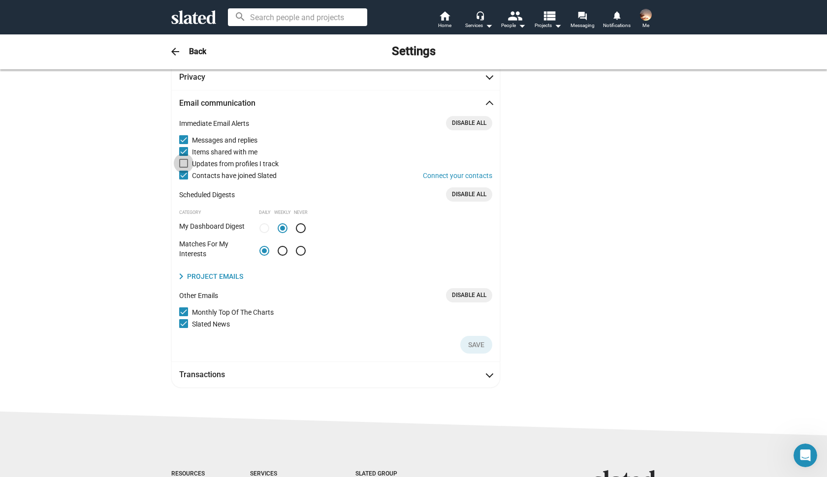
click at [185, 163] on span at bounding box center [183, 163] width 9 height 9
click at [184, 168] on input "Updates from profiles I track" at bounding box center [183, 168] width 0 height 0
checkbox input "true"
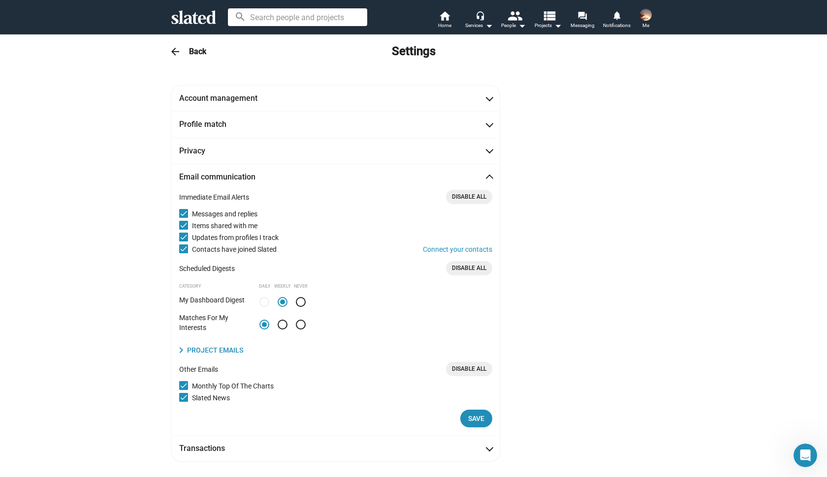
scroll to position [0, 0]
click at [491, 148] on span at bounding box center [489, 150] width 5 height 10
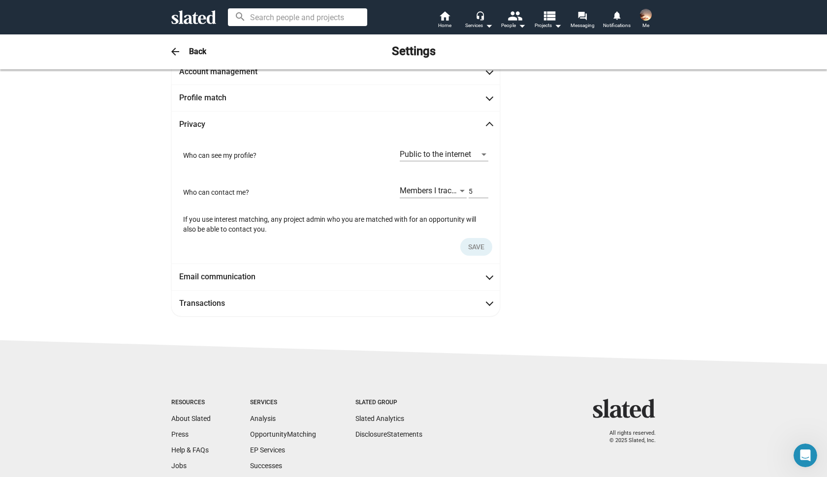
scroll to position [24, 0]
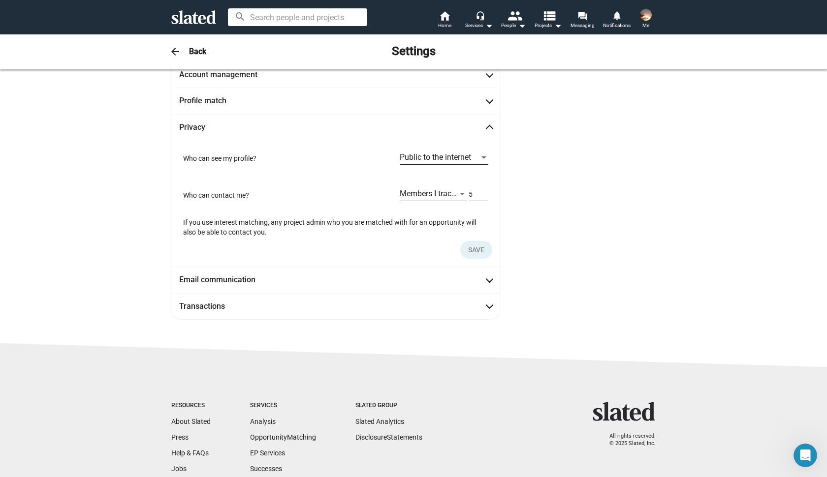
click at [484, 158] on div at bounding box center [483, 158] width 9 height 8
click at [479, 155] on span "Public to the internet" at bounding box center [444, 157] width 89 height 21
click at [457, 194] on span "Members I track and members who Score at least" at bounding box center [485, 193] width 171 height 9
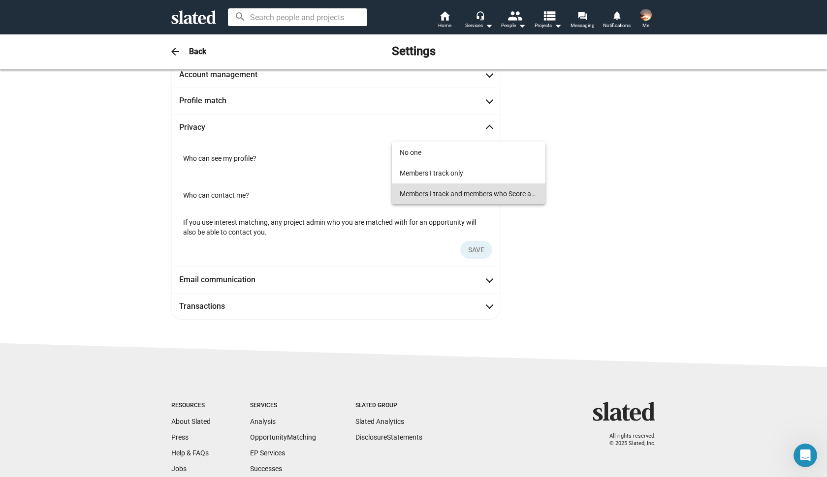
click at [467, 199] on span "Members I track and members who Score at least" at bounding box center [469, 194] width 138 height 21
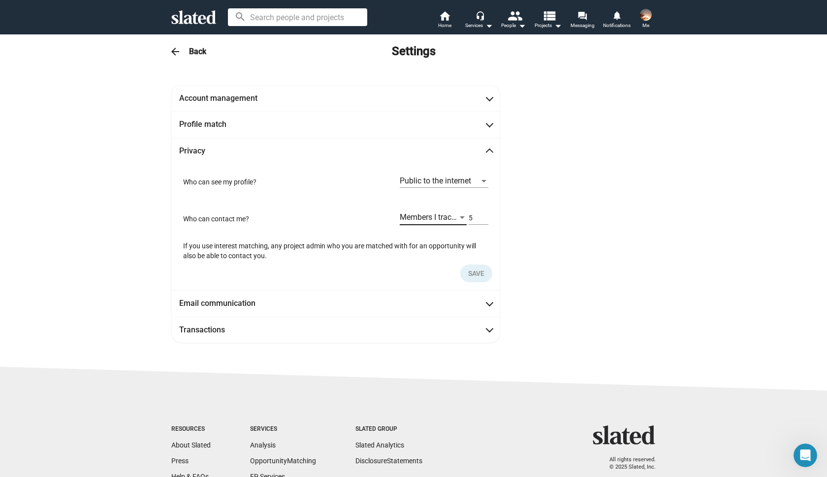
scroll to position [0, 0]
click at [489, 125] on span at bounding box center [489, 124] width 5 height 10
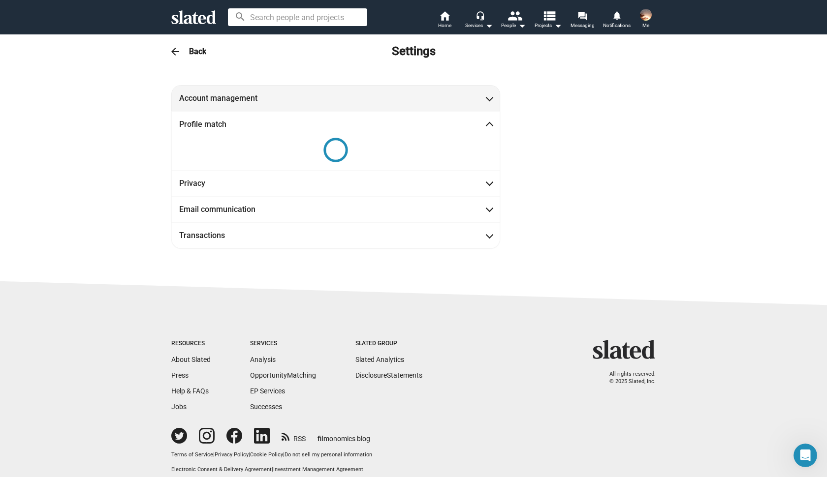
click at [488, 99] on span at bounding box center [489, 98] width 5 height 10
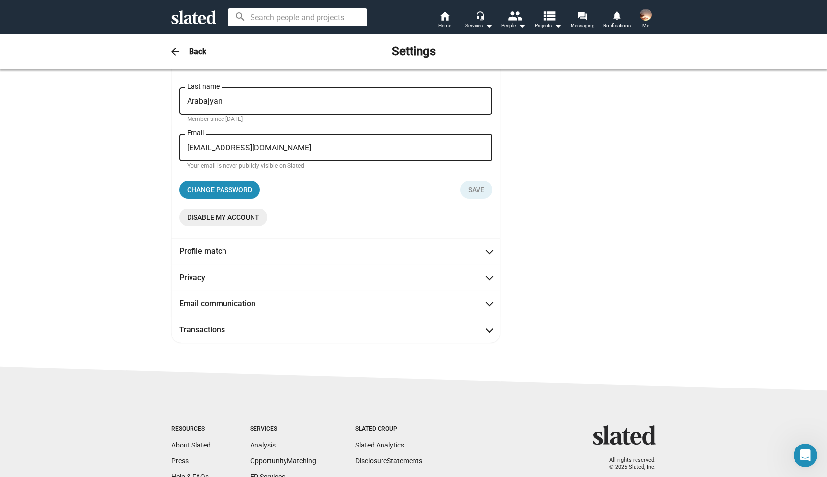
scroll to position [85, 0]
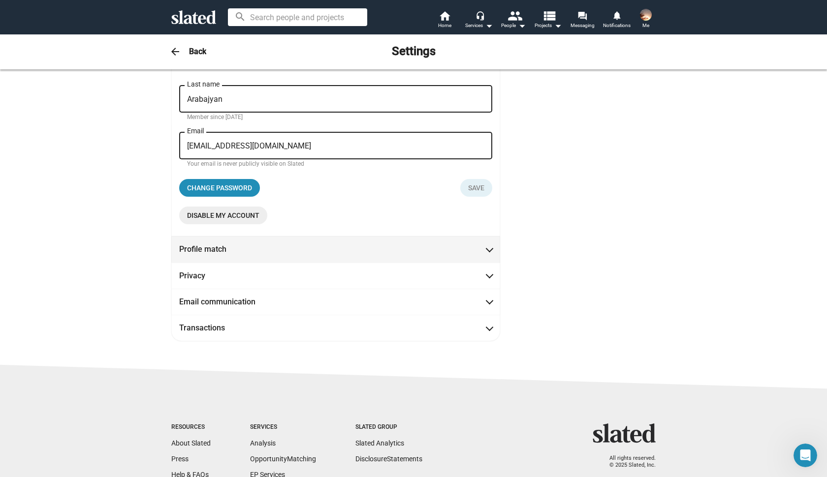
click at [488, 248] on span at bounding box center [489, 249] width 5 height 10
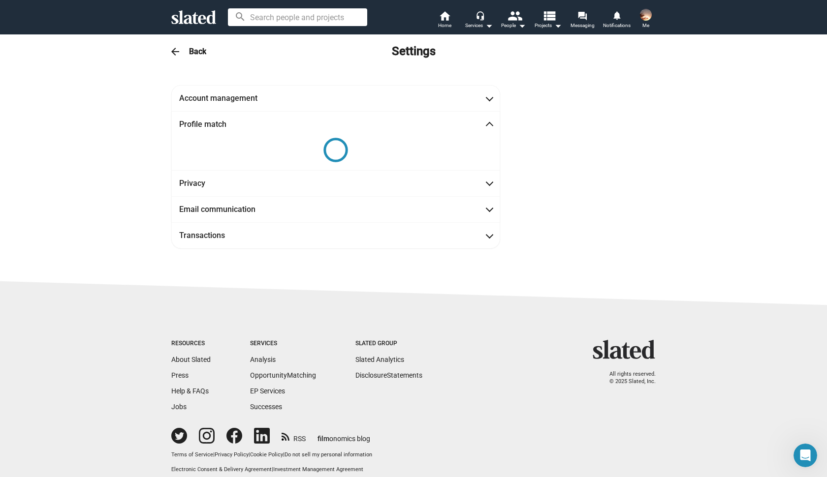
scroll to position [0, 0]
click at [489, 188] on mat-expansion-panel-header "Privacy" at bounding box center [335, 183] width 329 height 26
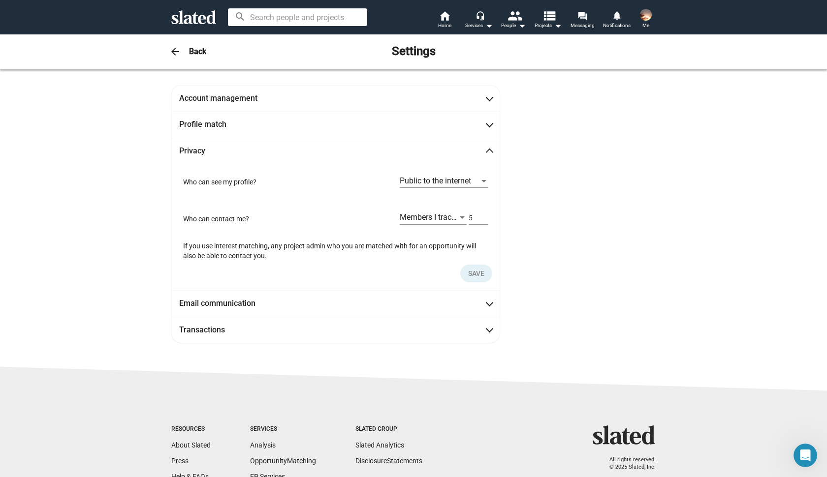
scroll to position [48, 0]
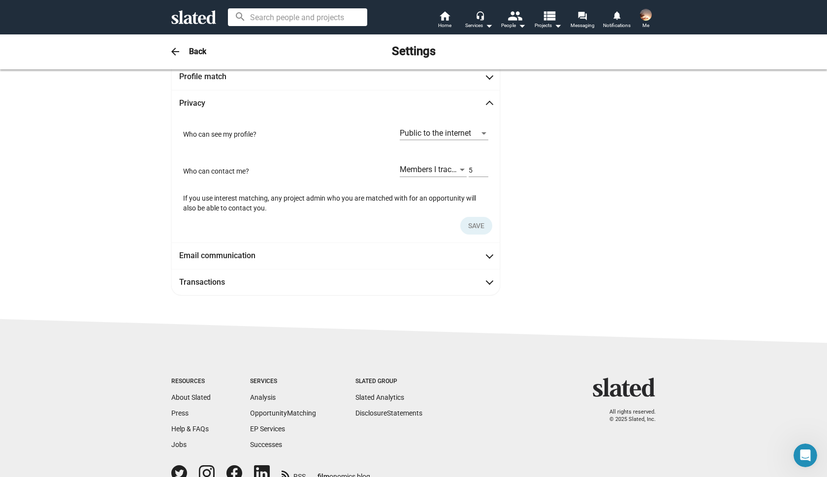
click at [476, 225] on span "Save" at bounding box center [476, 226] width 16 height 18
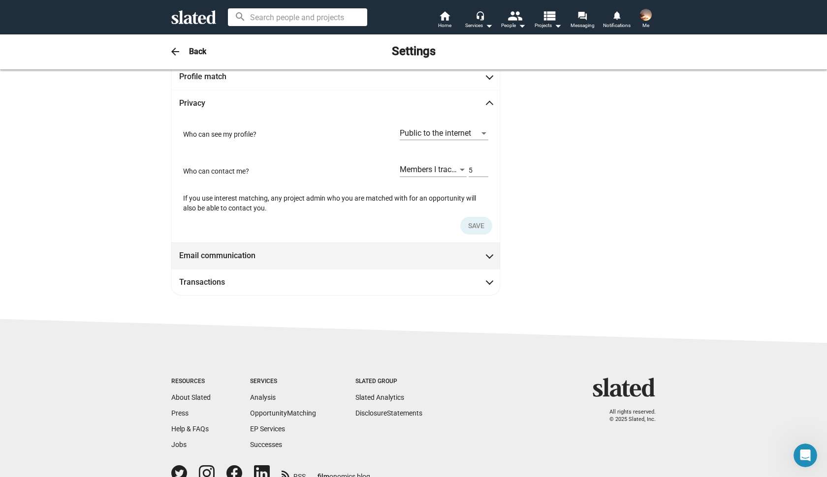
click at [481, 252] on span "Email communication" at bounding box center [335, 255] width 313 height 10
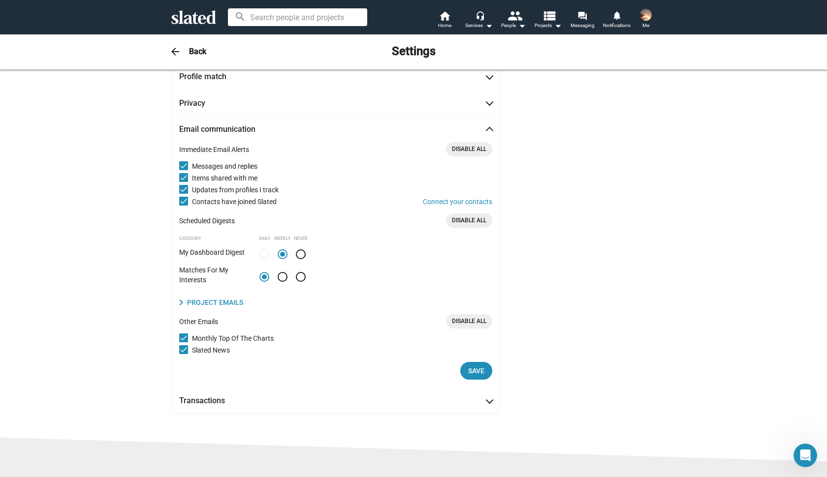
scroll to position [74, 0]
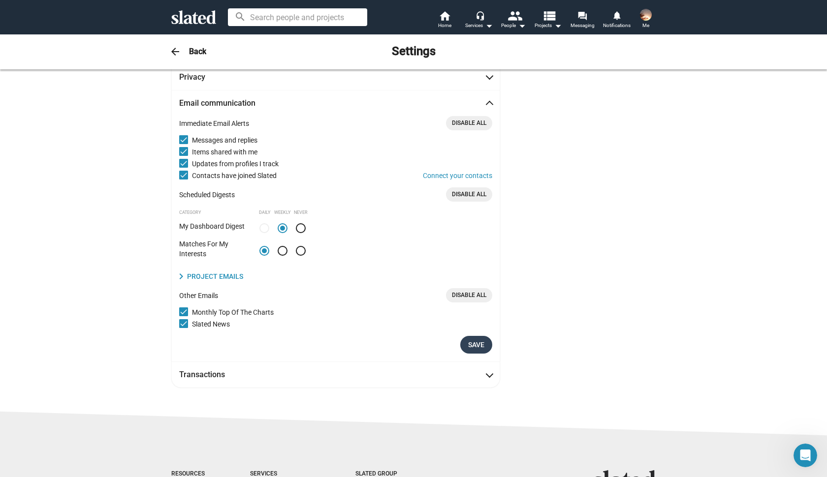
click at [470, 345] on span "Save" at bounding box center [476, 345] width 16 height 18
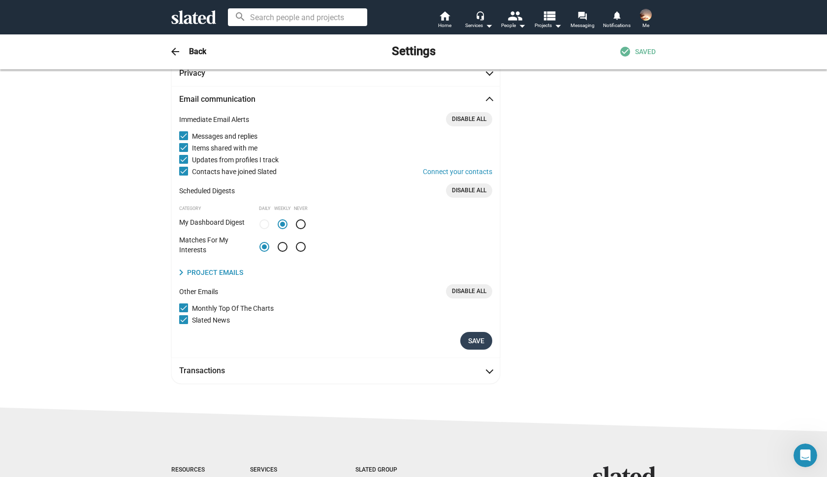
click at [475, 340] on span "Save" at bounding box center [476, 341] width 16 height 18
click at [648, 12] on img at bounding box center [646, 15] width 12 height 12
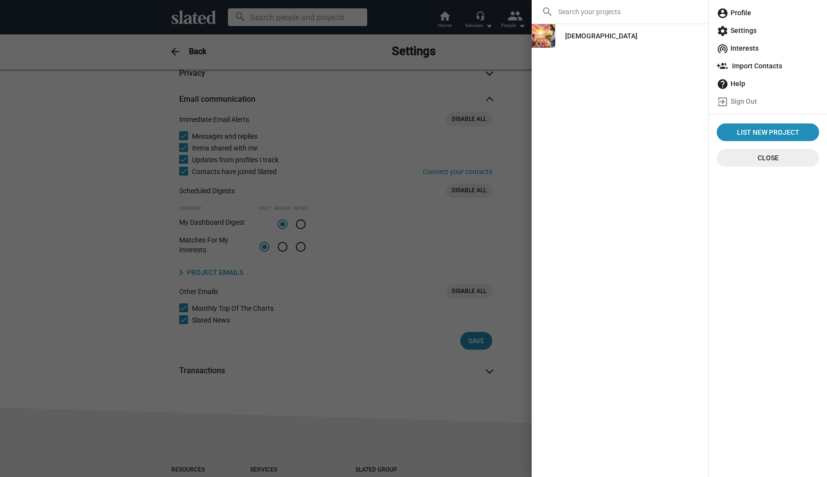
click at [743, 12] on span "account_circle Profile" at bounding box center [767, 13] width 102 height 18
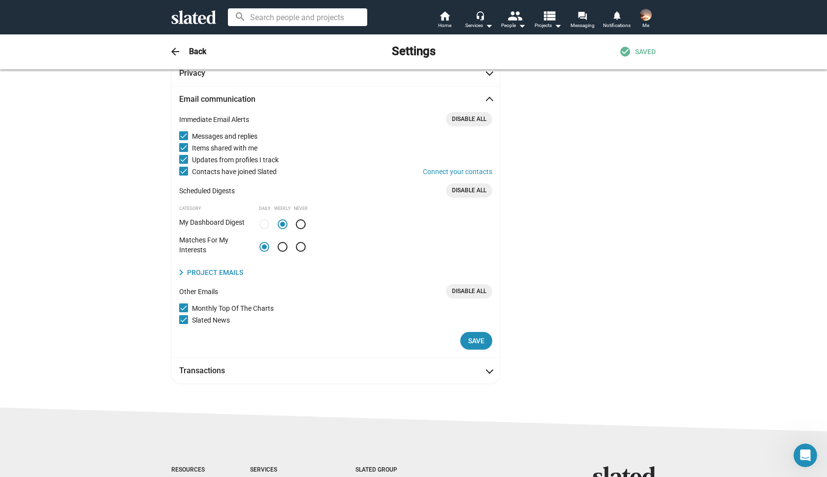
click at [177, 53] on mat-icon "arrow_back" at bounding box center [175, 52] width 12 height 12
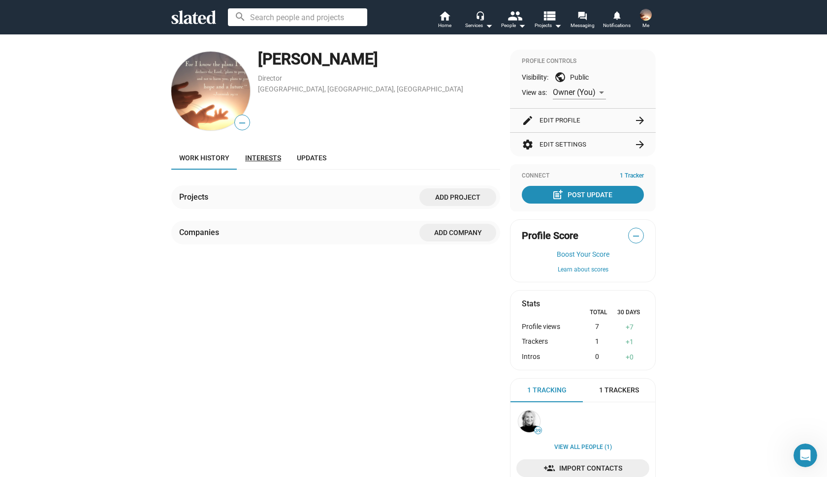
click at [272, 156] on span "Interests" at bounding box center [263, 158] width 36 height 8
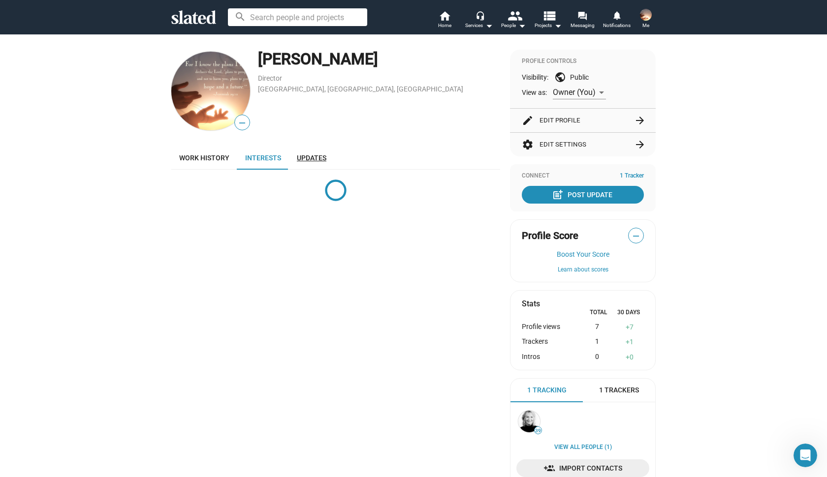
click at [309, 157] on span "Updates" at bounding box center [312, 158] width 30 height 8
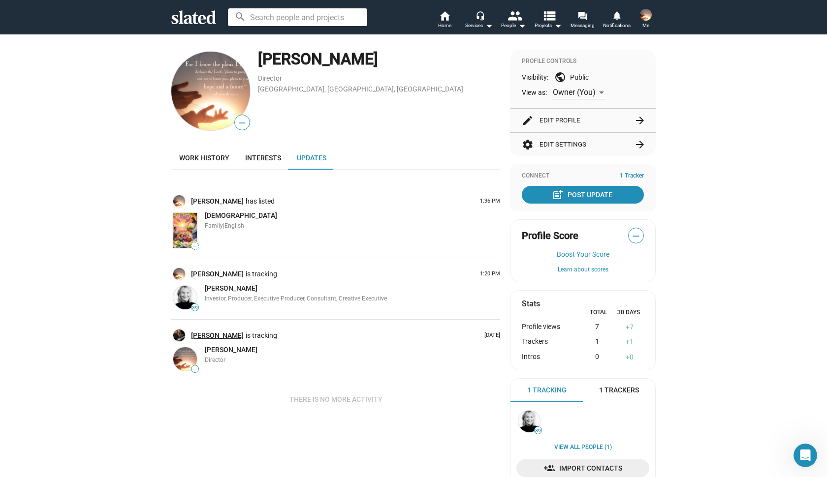
click at [208, 335] on link "[PERSON_NAME]" at bounding box center [218, 335] width 55 height 9
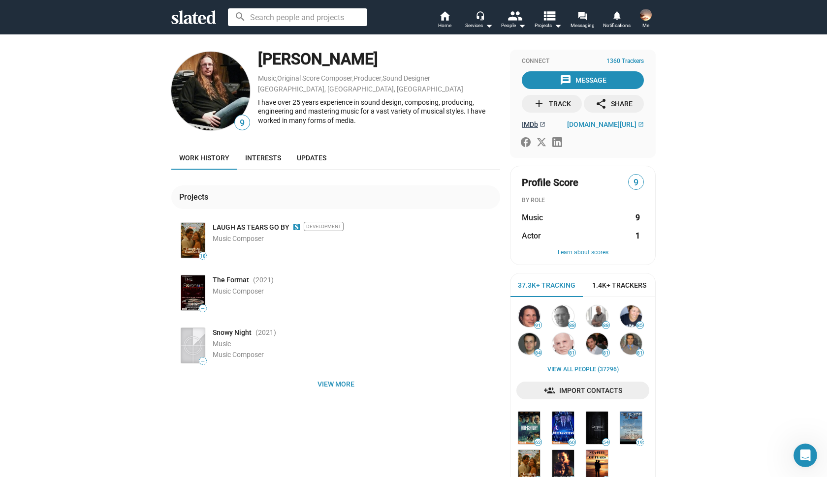
click at [531, 121] on span "IMDb" at bounding box center [530, 125] width 16 height 8
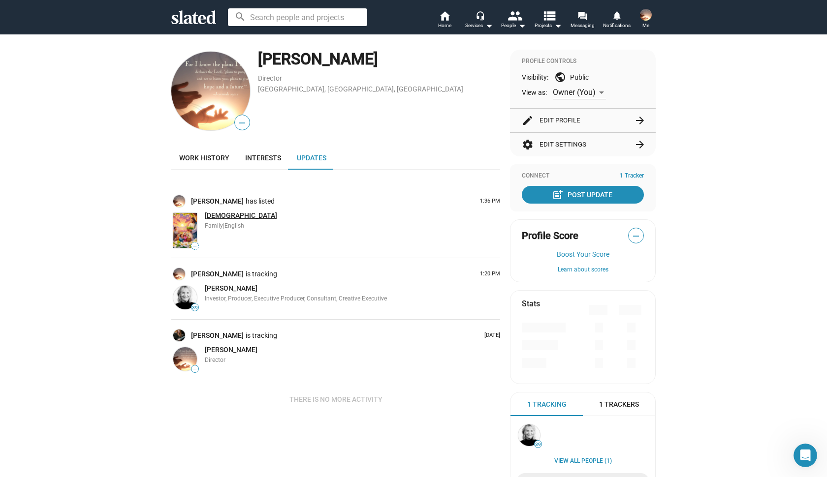
click at [215, 215] on span "[DEMOGRAPHIC_DATA]" at bounding box center [241, 216] width 72 height 8
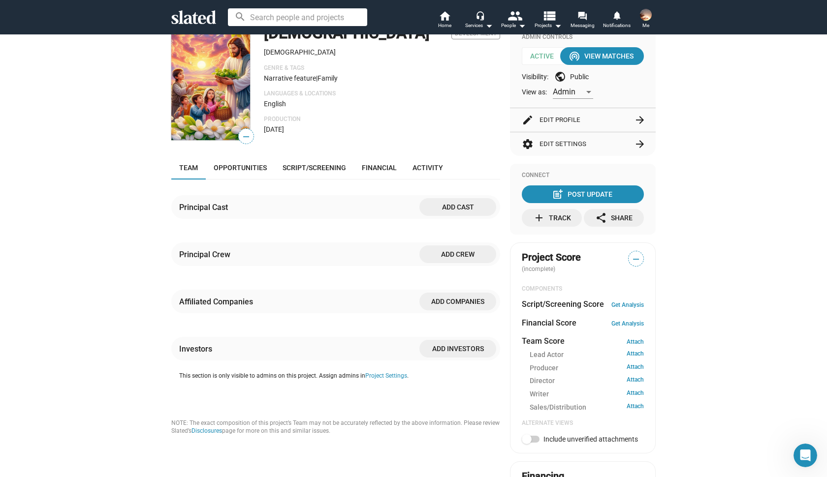
scroll to position [108, 0]
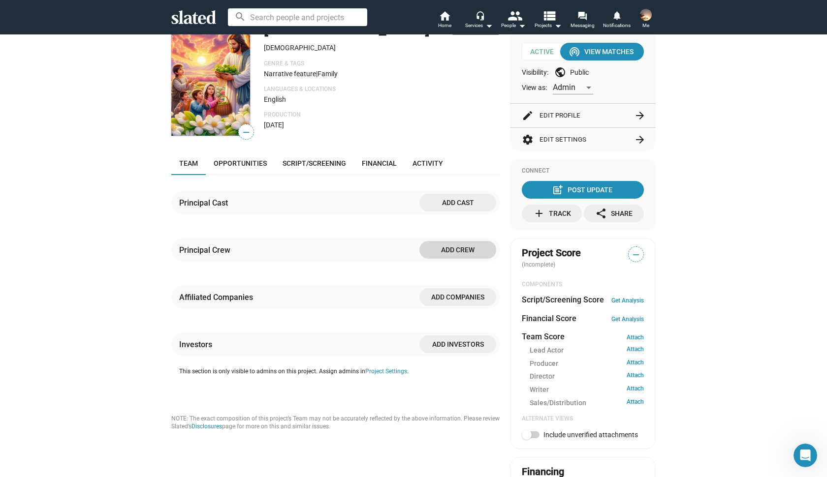
click at [477, 246] on span "Add crew" at bounding box center [457, 250] width 61 height 18
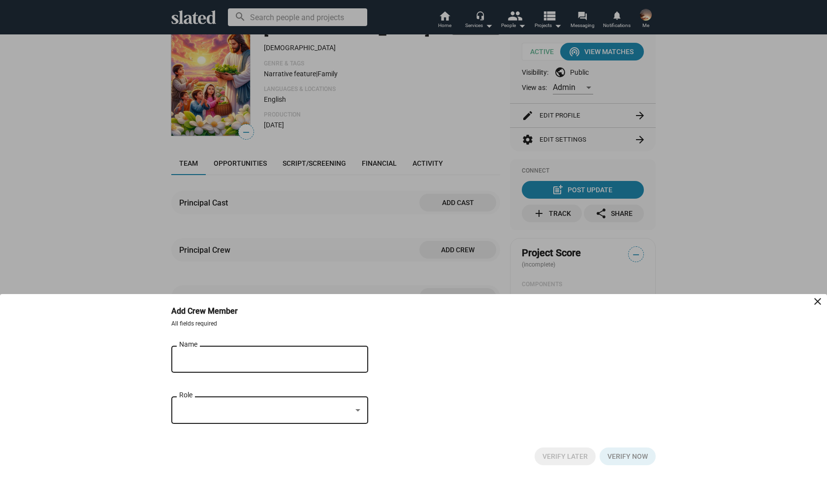
click at [391, 267] on div at bounding box center [413, 238] width 827 height 477
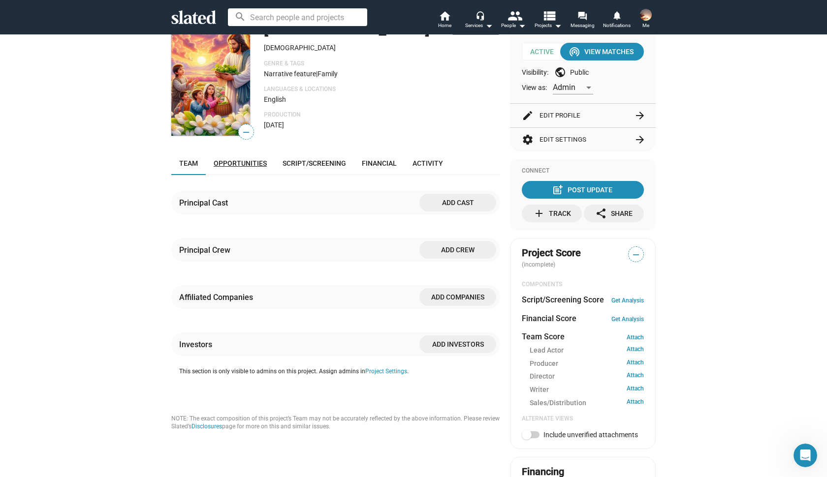
click at [247, 164] on span "Opportunities" at bounding box center [240, 163] width 53 height 8
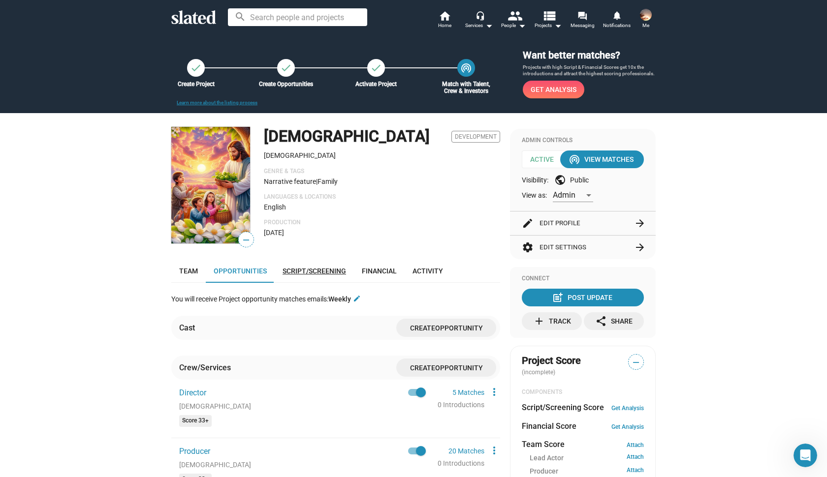
click at [325, 275] on link "Script/Screening" at bounding box center [314, 271] width 79 height 24
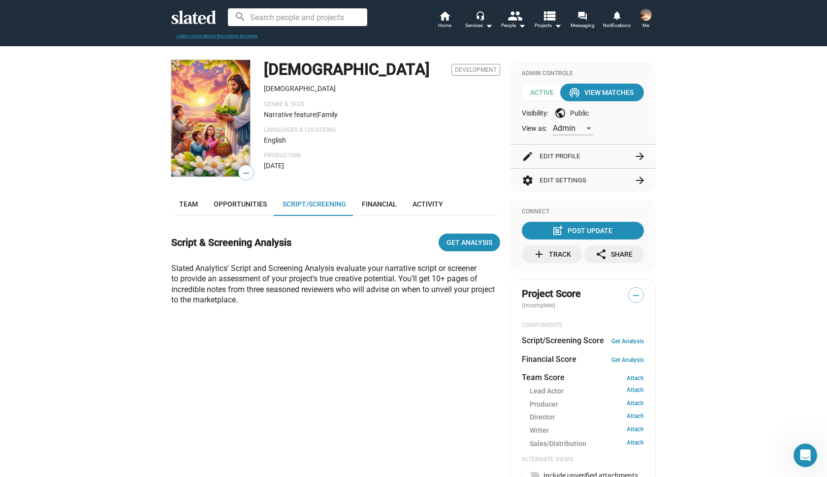
scroll to position [68, 0]
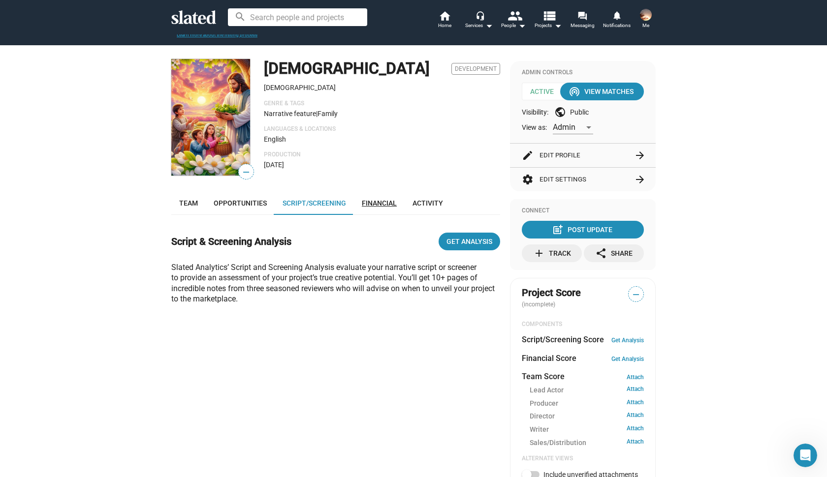
click at [377, 206] on span "Financial" at bounding box center [379, 203] width 35 height 8
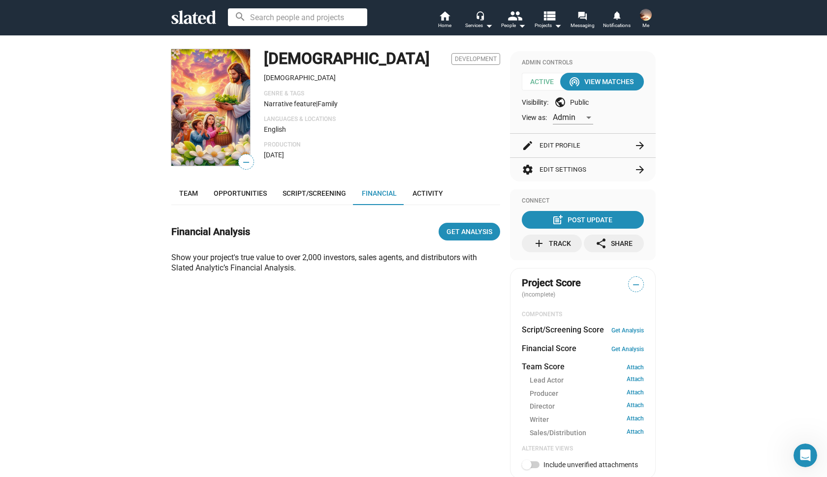
scroll to position [76, 0]
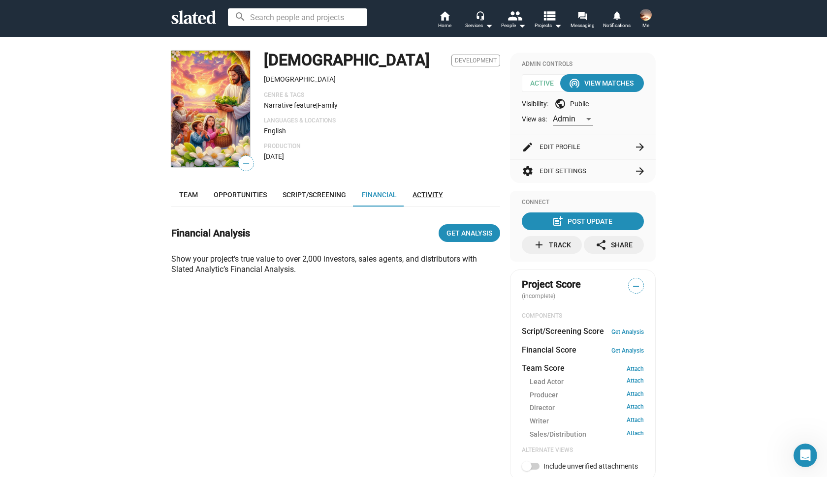
click at [419, 197] on span "Activity" at bounding box center [427, 195] width 31 height 8
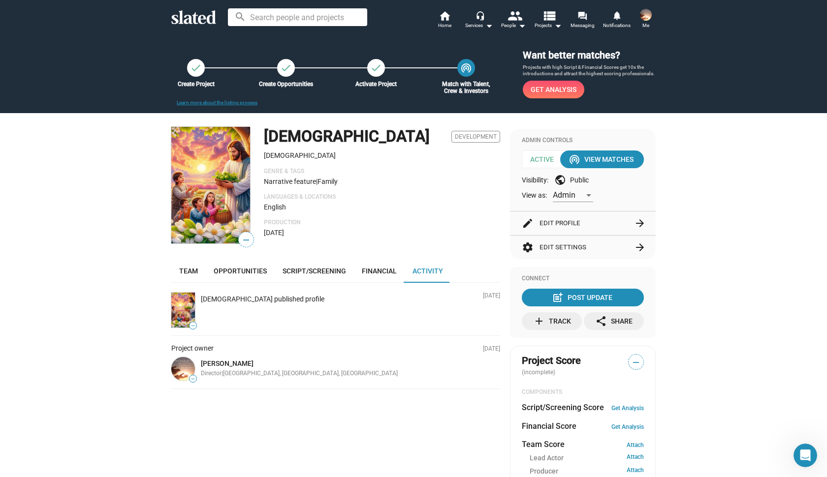
scroll to position [1, 0]
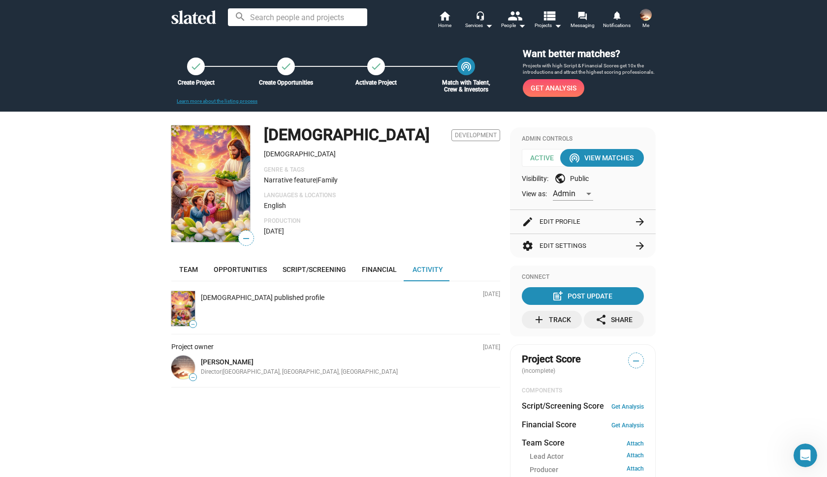
click at [553, 92] on span "Get Analysis" at bounding box center [553, 88] width 46 height 18
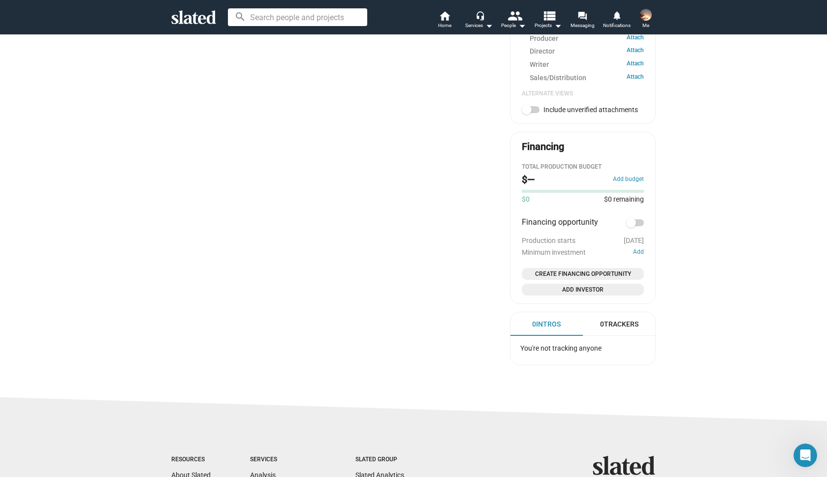
scroll to position [434, 0]
click at [626, 268] on span "Create Financing Opportunity" at bounding box center [583, 273] width 114 height 10
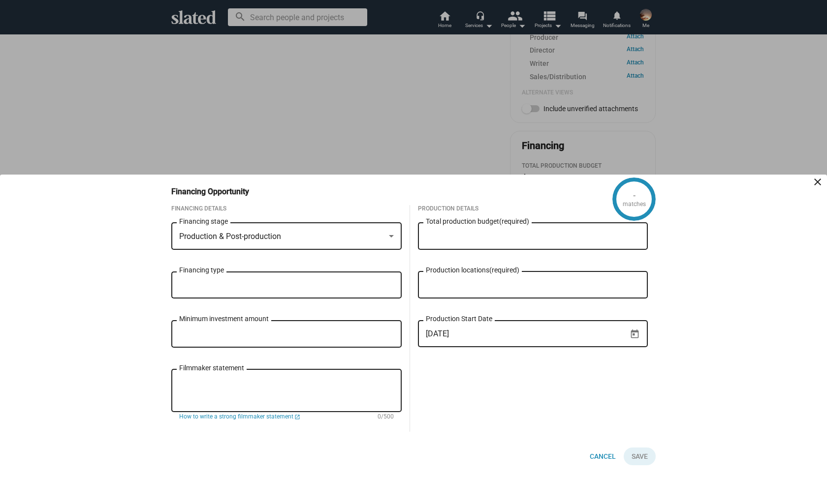
click at [817, 180] on mat-icon "close" at bounding box center [817, 182] width 12 height 12
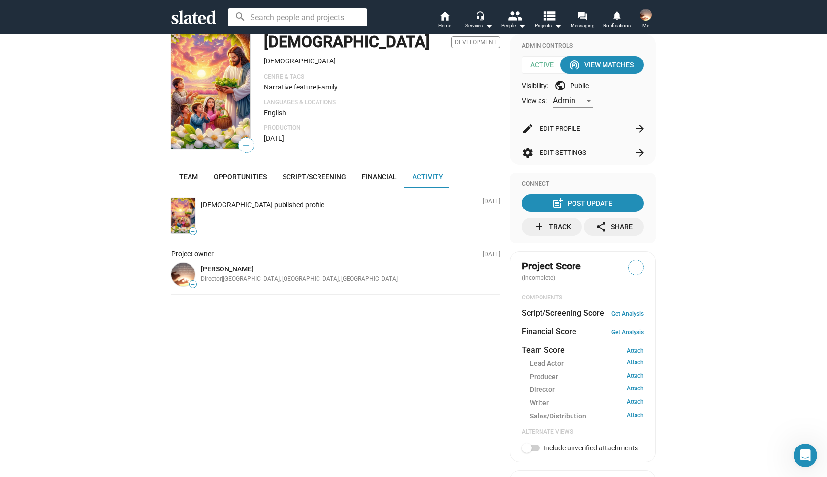
scroll to position [97, 0]
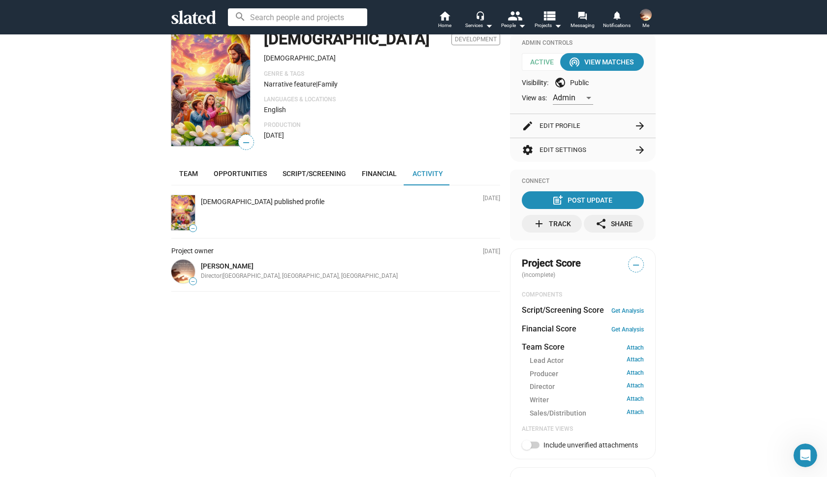
click at [565, 146] on button "settings Edit Settings arrow_forward" at bounding box center [583, 150] width 122 height 24
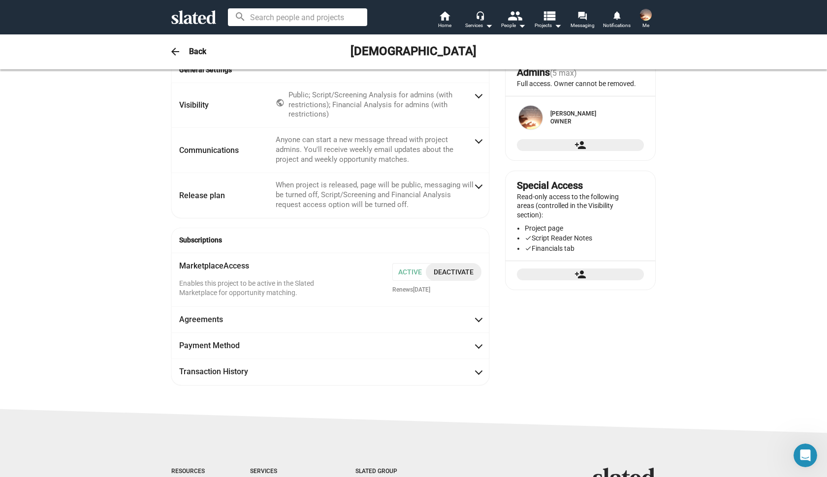
scroll to position [39, 0]
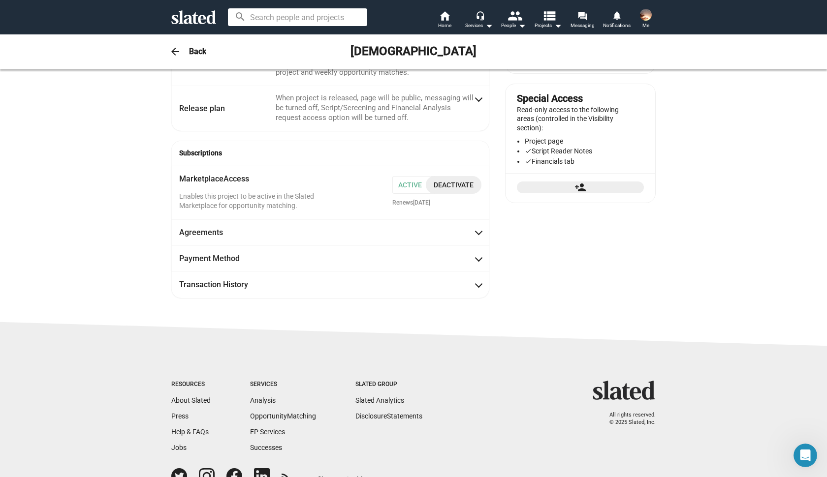
click at [577, 381] on div "All rights reserved. © 2025 Slated, Inc." at bounding box center [587, 452] width 138 height 142
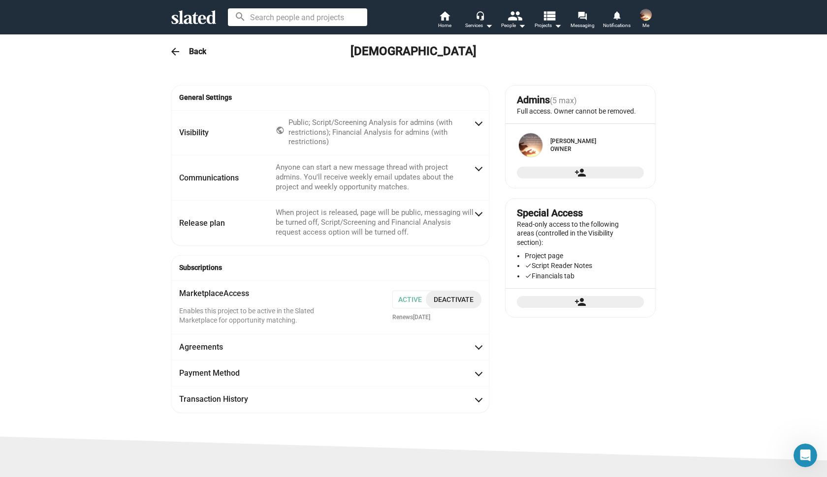
scroll to position [0, 0]
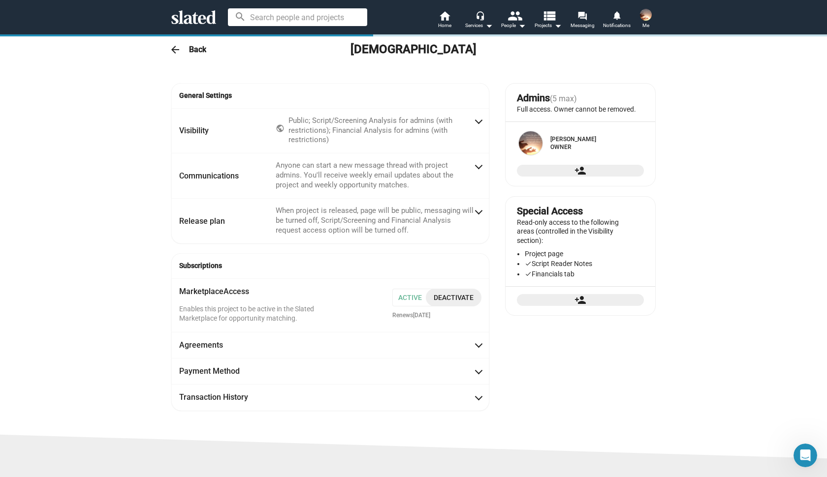
scroll to position [225, 0]
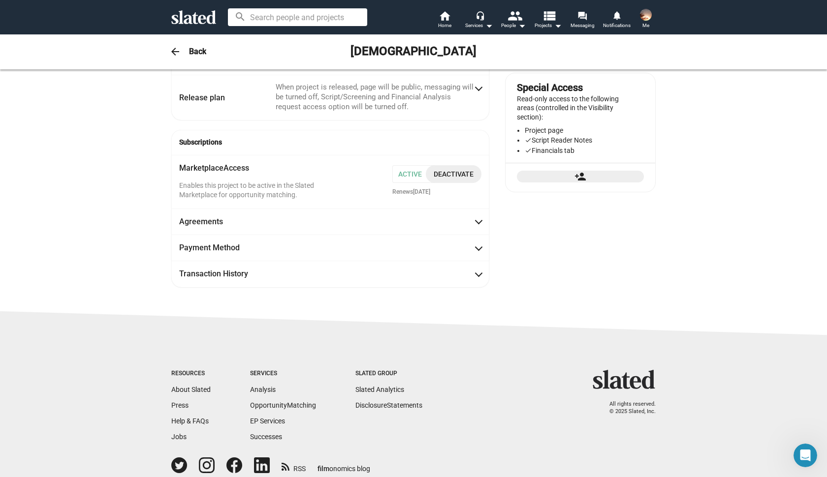
scroll to position [130, 0]
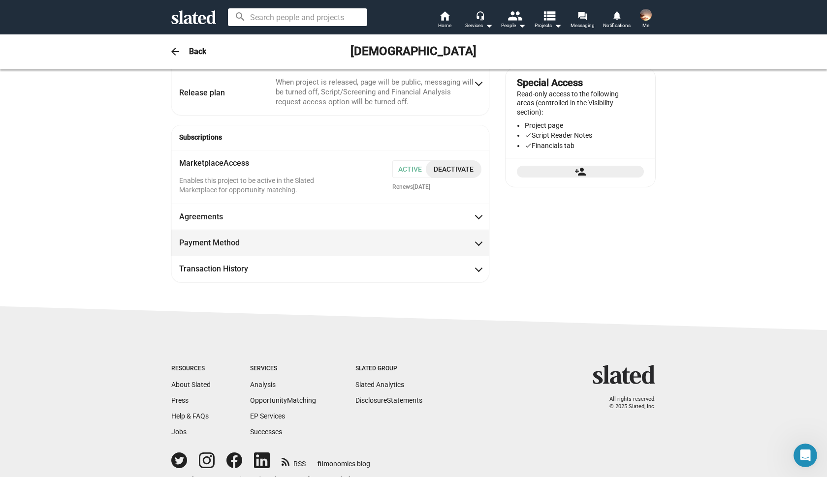
click at [483, 241] on mat-expansion-panel-header "Payment Method" at bounding box center [330, 243] width 318 height 26
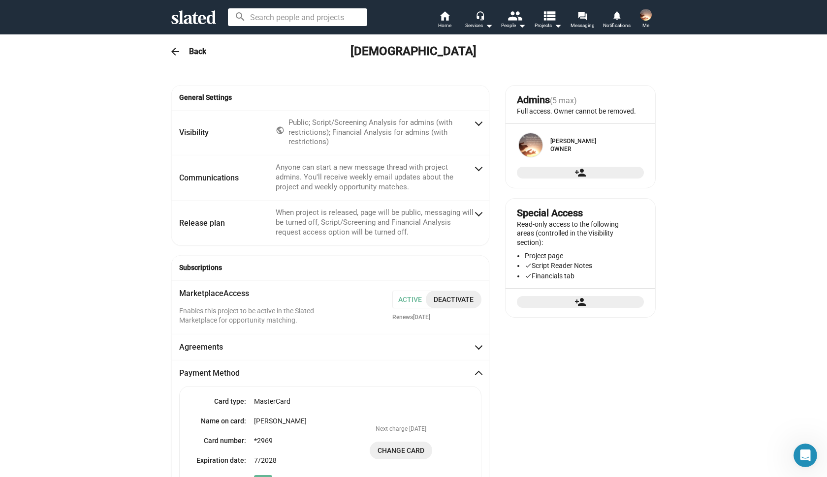
scroll to position [0, 0]
click at [193, 57] on h3 "Back" at bounding box center [197, 51] width 17 height 10
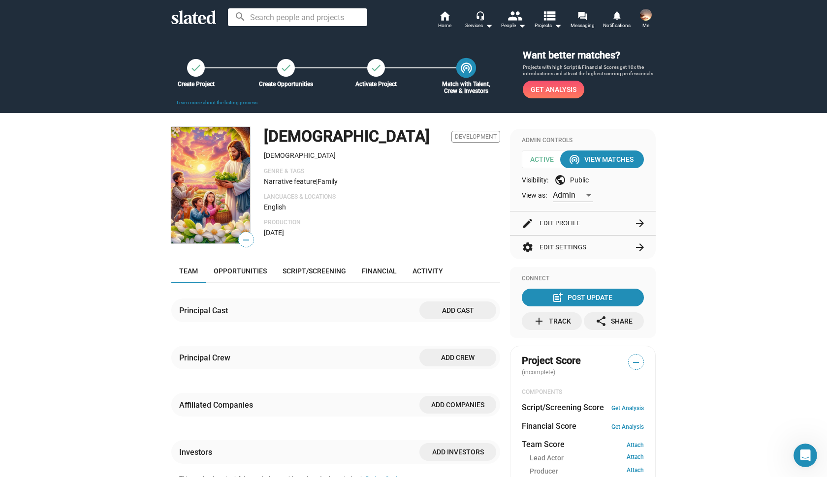
click at [466, 70] on mat-icon "wifi_tethering" at bounding box center [466, 67] width 13 height 13
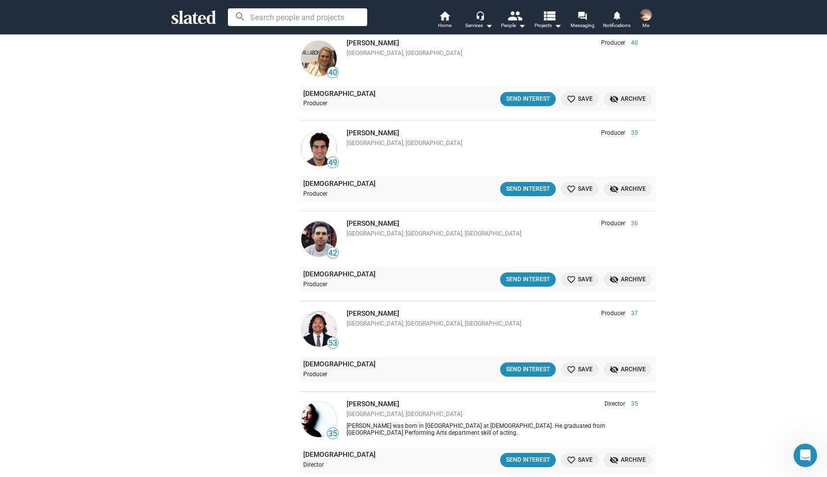
scroll to position [1496, 0]
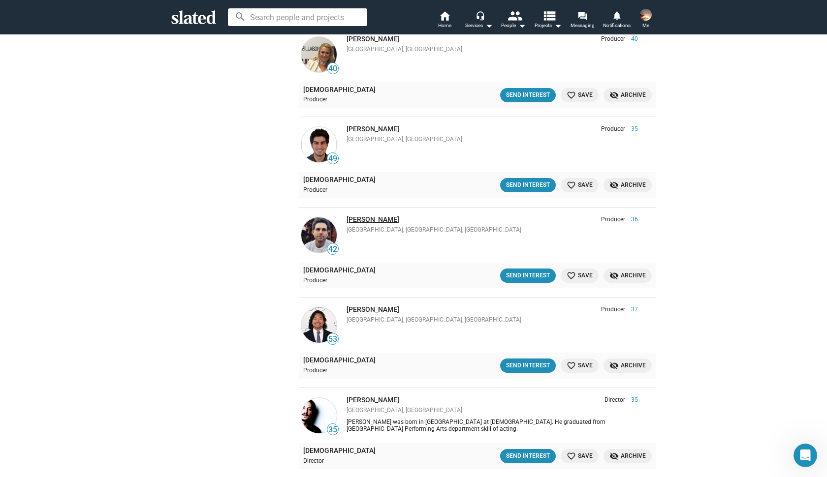
click at [370, 216] on link "[PERSON_NAME]" at bounding box center [372, 220] width 53 height 8
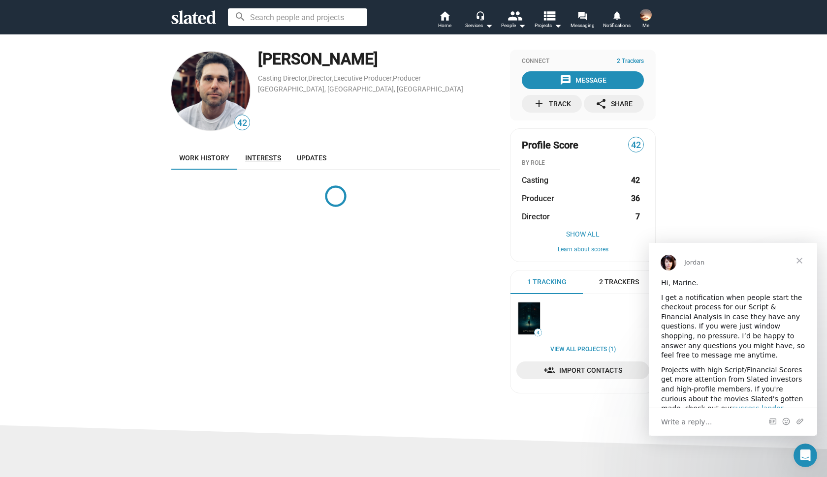
click at [273, 152] on link "Interests" at bounding box center [263, 158] width 52 height 24
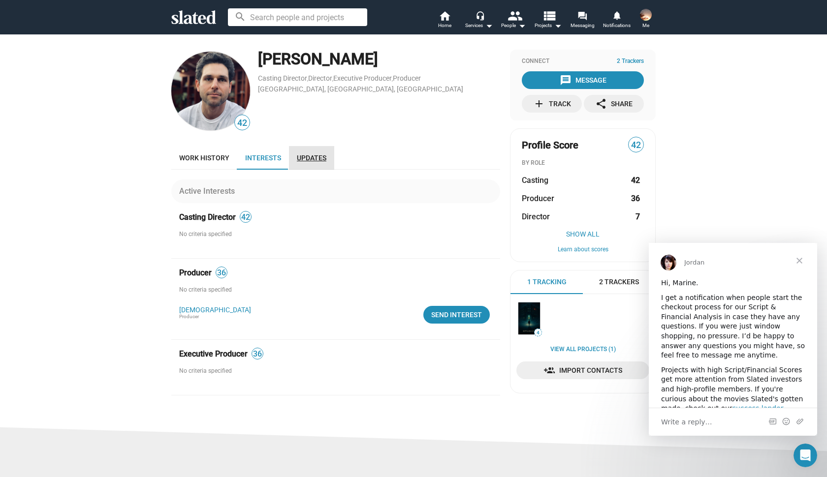
click at [309, 155] on span "Updates" at bounding box center [312, 158] width 30 height 8
